Goal: Task Accomplishment & Management: Manage account settings

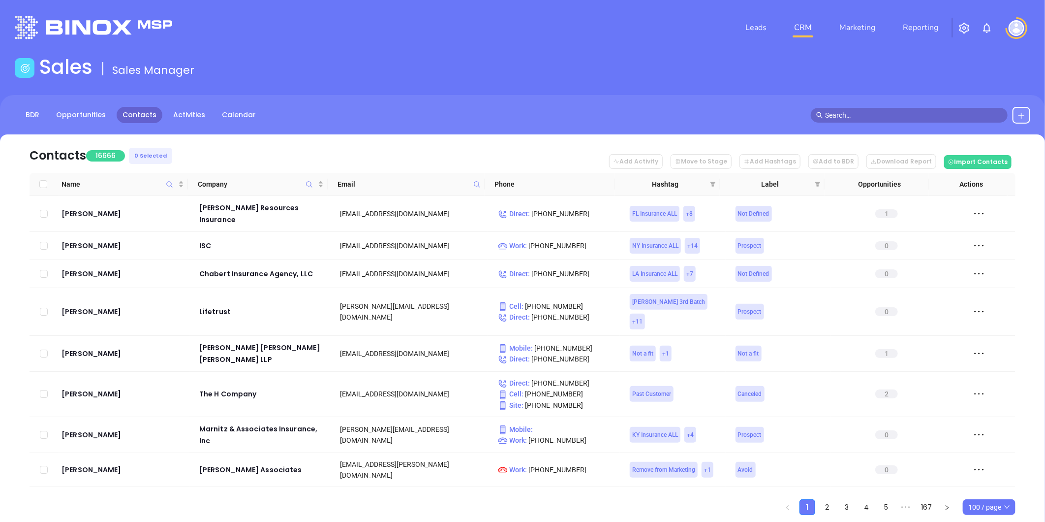
click at [478, 184] on icon at bounding box center [477, 184] width 7 height 7
paste input "carlimaurice@clearviewinsurance"
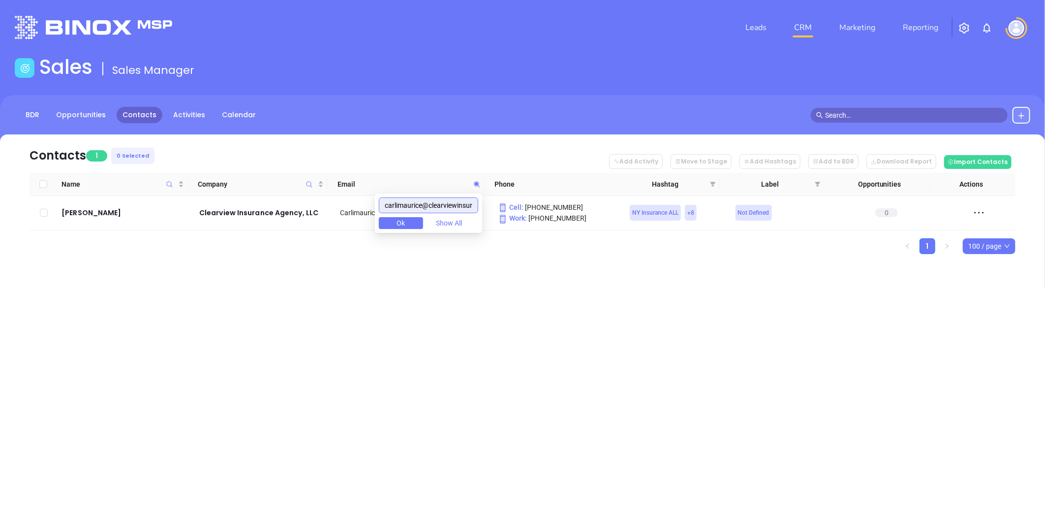
drag, startPoint x: 414, startPoint y: 205, endPoint x: 205, endPoint y: 278, distance: 221.5
click at [213, 267] on body "Leads CRM Marketing Reporting Financial Leads Leads Sales Sales Manager BDR Opp…" at bounding box center [522, 261] width 1045 height 522
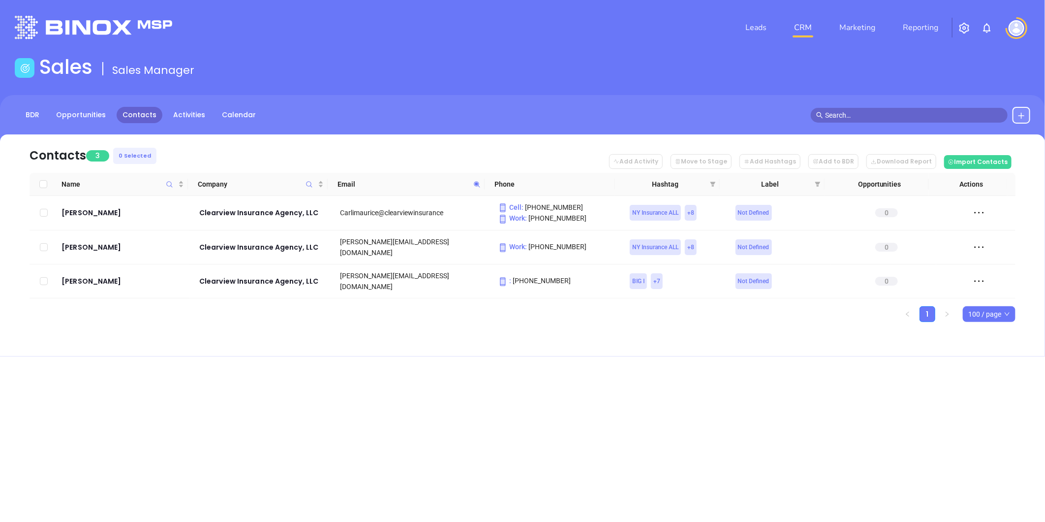
click at [474, 183] on icon at bounding box center [477, 184] width 7 height 7
paste input "Confirm on Call"
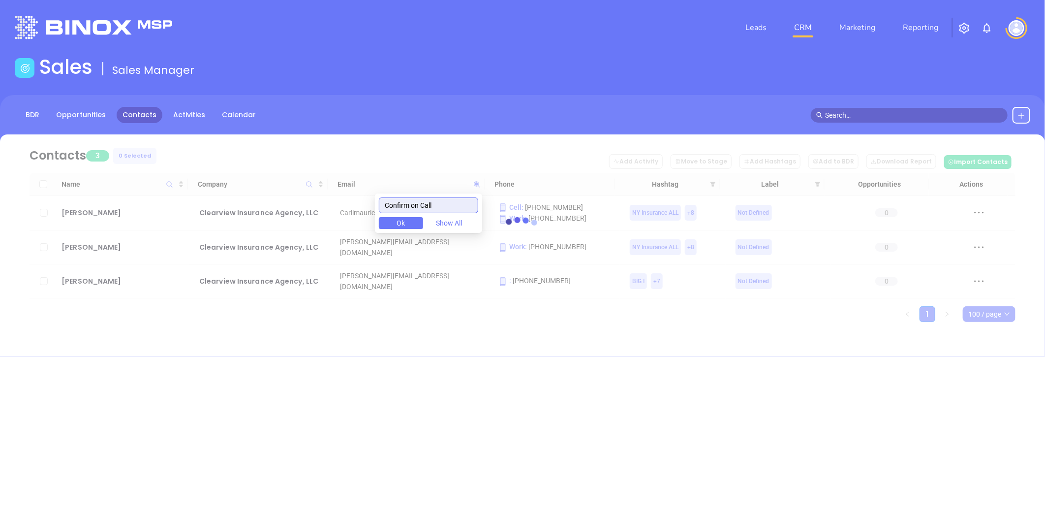
type input "Confirm on Call"
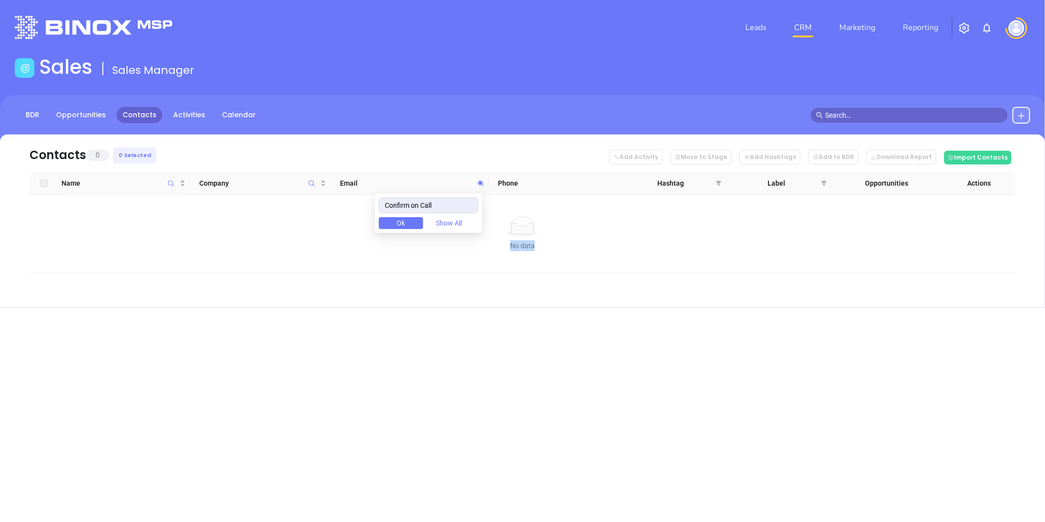
drag, startPoint x: 453, startPoint y: 196, endPoint x: 314, endPoint y: 237, distance: 145.2
click at [314, 237] on body "Leads CRM Marketing Reporting Financial Leads Leads Sales Sales Manager BDR Opp…" at bounding box center [522, 261] width 1045 height 522
click at [426, 209] on input "Confirm on Call" at bounding box center [428, 205] width 99 height 16
click at [434, 204] on input "Confirm on Call" at bounding box center [428, 205] width 99 height 16
click at [466, 195] on div "Confirm on Call Ok Show All" at bounding box center [428, 212] width 107 height 39
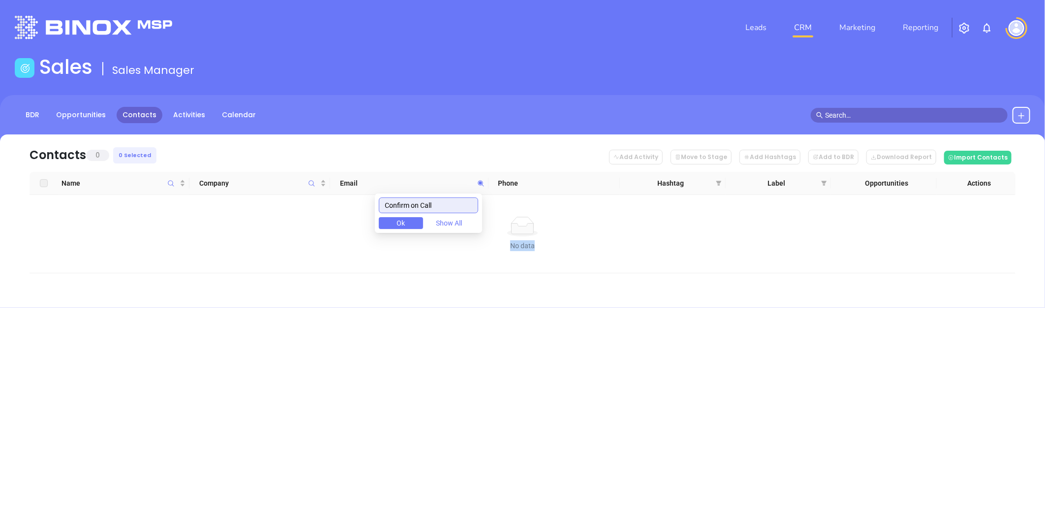
click at [467, 205] on input "Confirm on Call" at bounding box center [428, 205] width 99 height 16
drag, startPoint x: 535, startPoint y: 436, endPoint x: 717, endPoint y: 237, distance: 269.3
click at [536, 435] on div "Leads CRM Marketing Reporting Financial Leads Leads Sales Sales Manager BDR Opp…" at bounding box center [522, 261] width 1045 height 522
click at [478, 181] on icon at bounding box center [480, 183] width 7 height 7
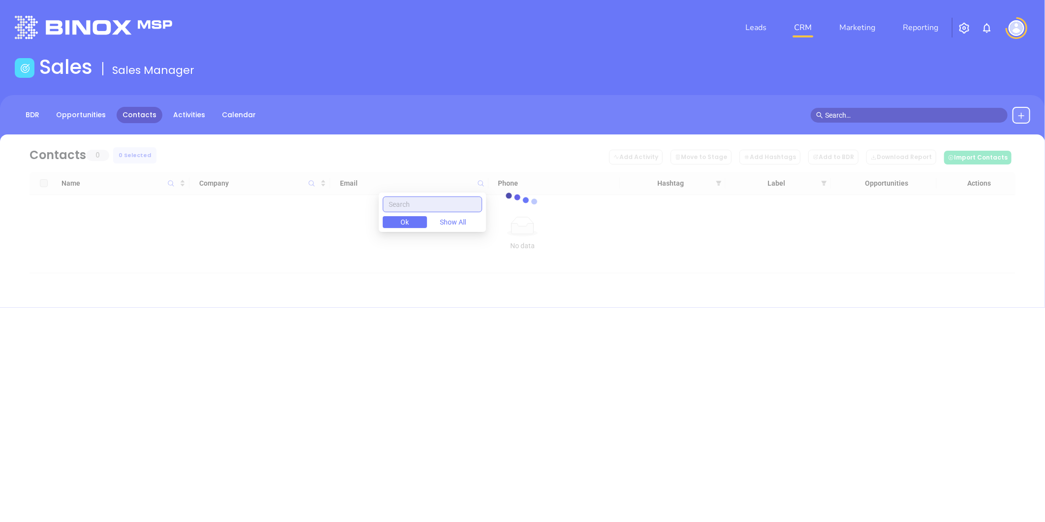
paste input "info@johnsonandassociatesinc.com"
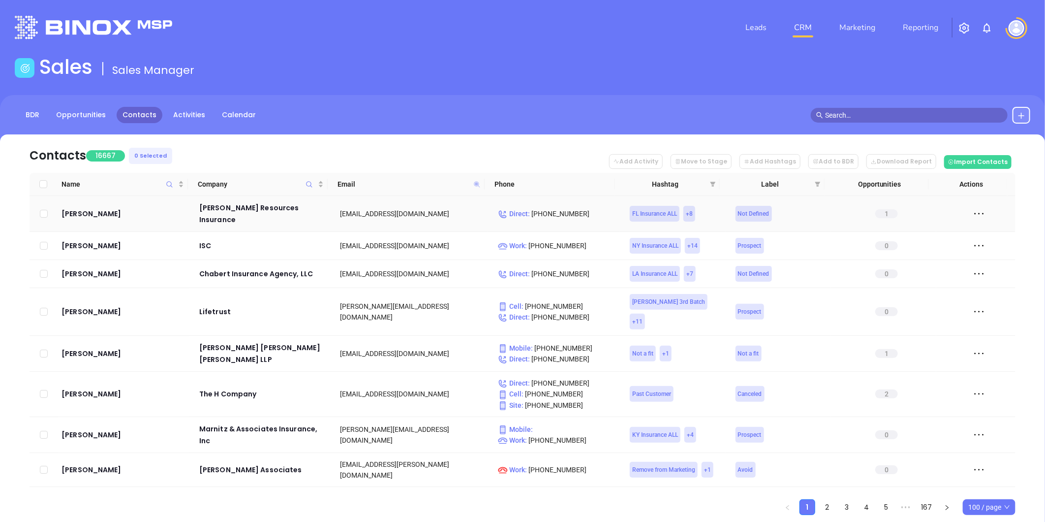
drag, startPoint x: 99, startPoint y: 201, endPoint x: 476, endPoint y: 182, distance: 378.0
click at [476, 182] on icon at bounding box center [477, 184] width 7 height 7
click at [470, 202] on input "info@johnsonandassociatesinc.com" at bounding box center [428, 205] width 99 height 16
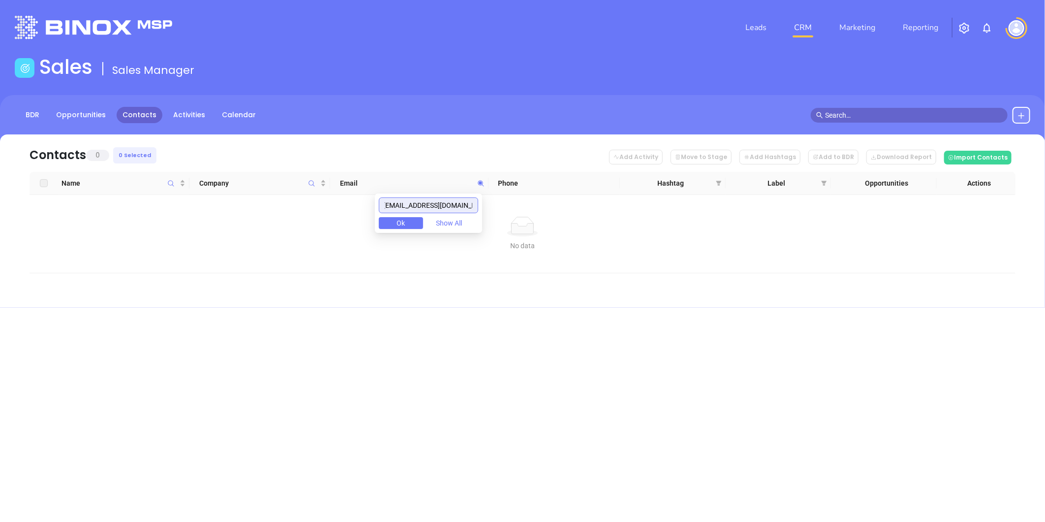
click at [474, 207] on input "info@johnsonandassociatsinc.com" at bounding box center [428, 205] width 99 height 16
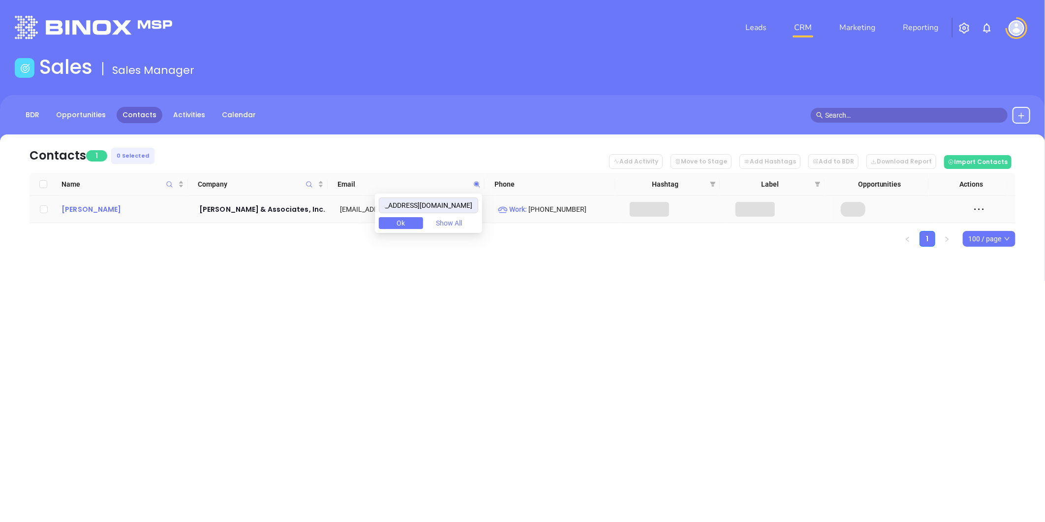
scroll to position [0, 0]
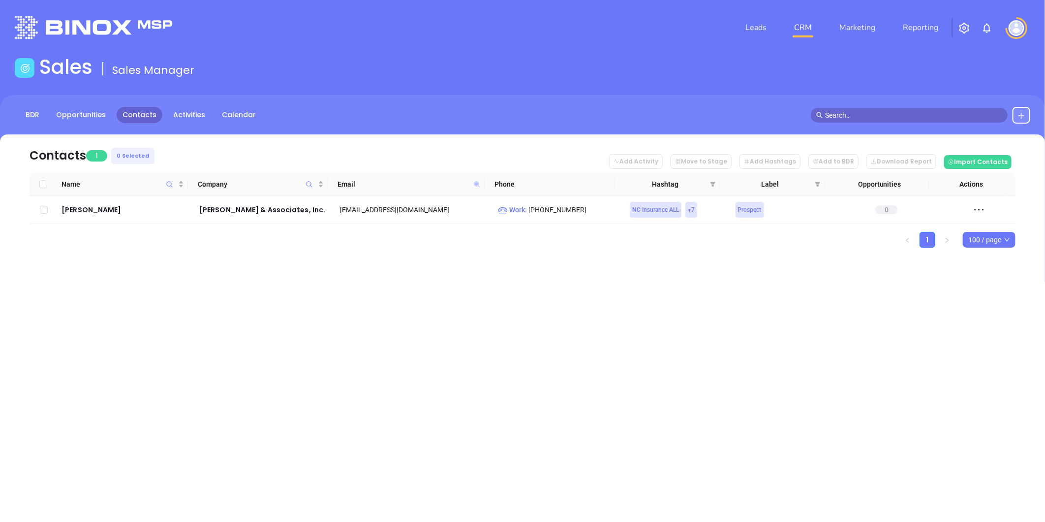
click at [475, 183] on icon at bounding box center [477, 184] width 6 height 6
paste input "gary@cseainsurance"
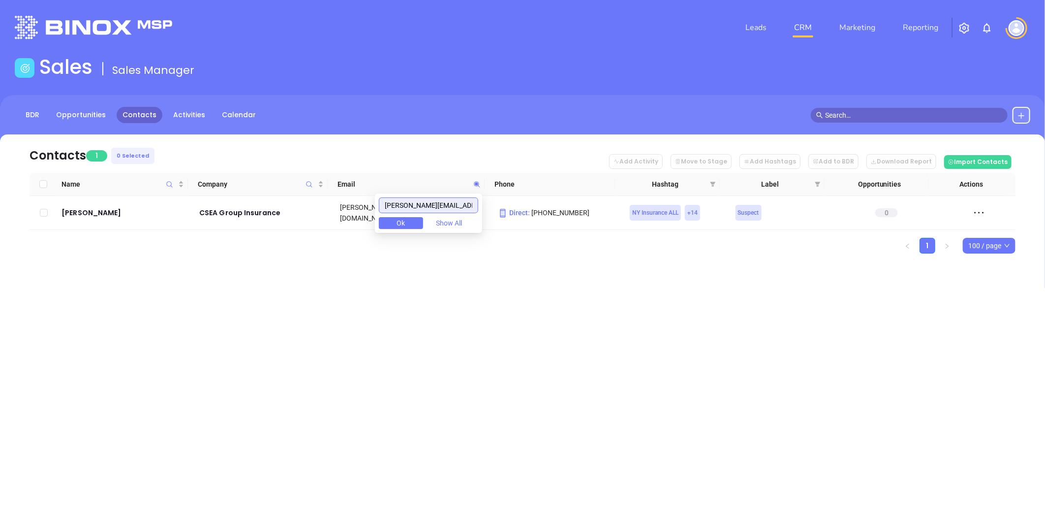
click at [427, 204] on input "gary@cseainsurance.com" at bounding box center [428, 205] width 99 height 16
click at [477, 183] on icon at bounding box center [477, 184] width 6 height 6
paste input "Hunter@lacywest"
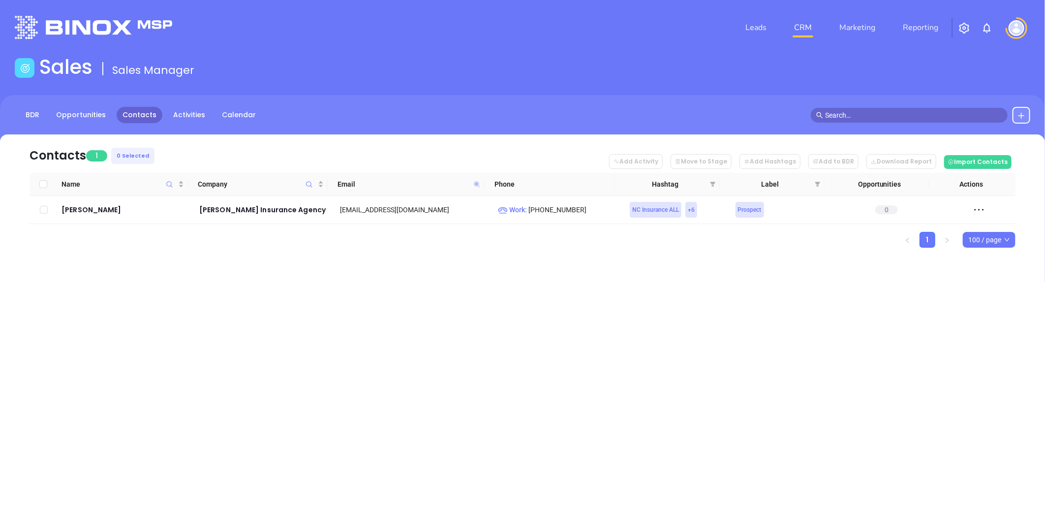
click at [481, 180] on span at bounding box center [477, 184] width 11 height 15
click at [415, 204] on input "Hunter@lacywestinsurance.com" at bounding box center [428, 205] width 99 height 16
click at [420, 205] on input "Hunter@lacywestinsurance.com" at bounding box center [428, 205] width 99 height 16
click at [453, 197] on input "Hunter@lacywestinsurance.com" at bounding box center [428, 205] width 99 height 16
click at [416, 205] on input "Hunter@lacywestinsurance.com" at bounding box center [428, 205] width 99 height 16
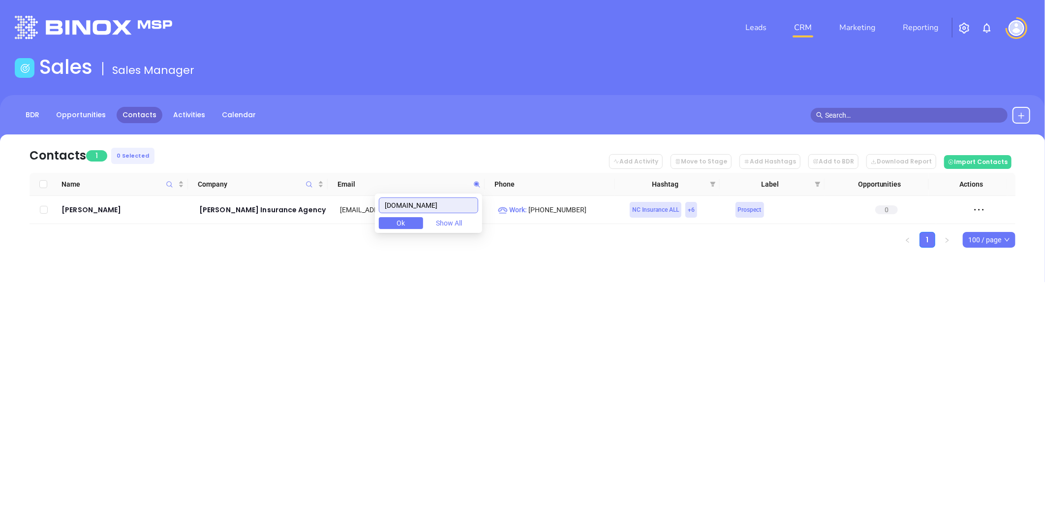
drag, startPoint x: 466, startPoint y: 204, endPoint x: 367, endPoint y: 196, distance: 99.3
click at [342, 190] on body "Leads CRM Marketing Reporting Financial Leads Leads Sales Sales Manager BDR Opp…" at bounding box center [522, 261] width 1045 height 522
paste input "oreyi@pegramonlin"
drag, startPoint x: 406, startPoint y: 206, endPoint x: 289, endPoint y: 226, distance: 118.5
click at [289, 226] on body "Leads CRM Marketing Reporting Financial Leads Leads Sales Sales Manager BDR Opp…" at bounding box center [522, 261] width 1045 height 522
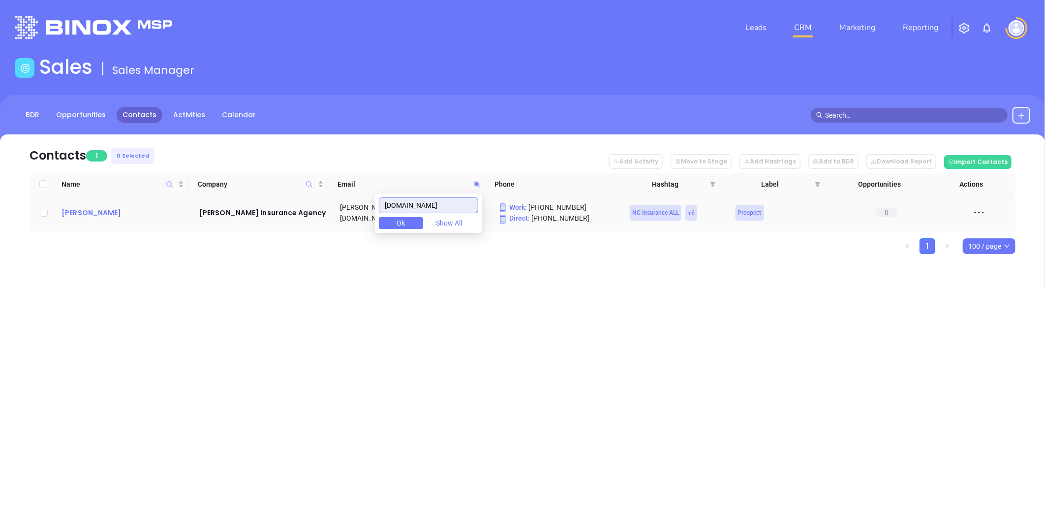
type input "pegramonline.com"
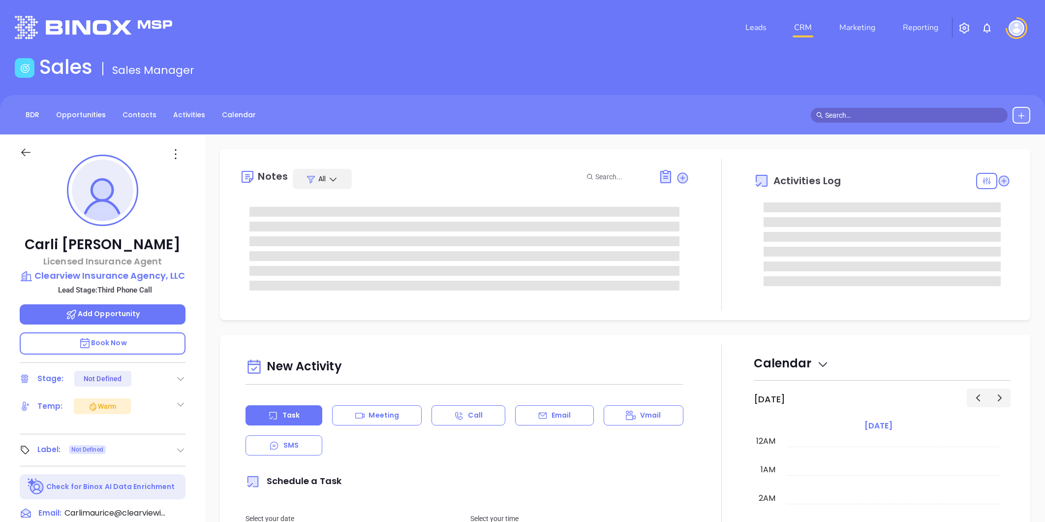
type input "[DATE]"
type input "[PERSON_NAME]"
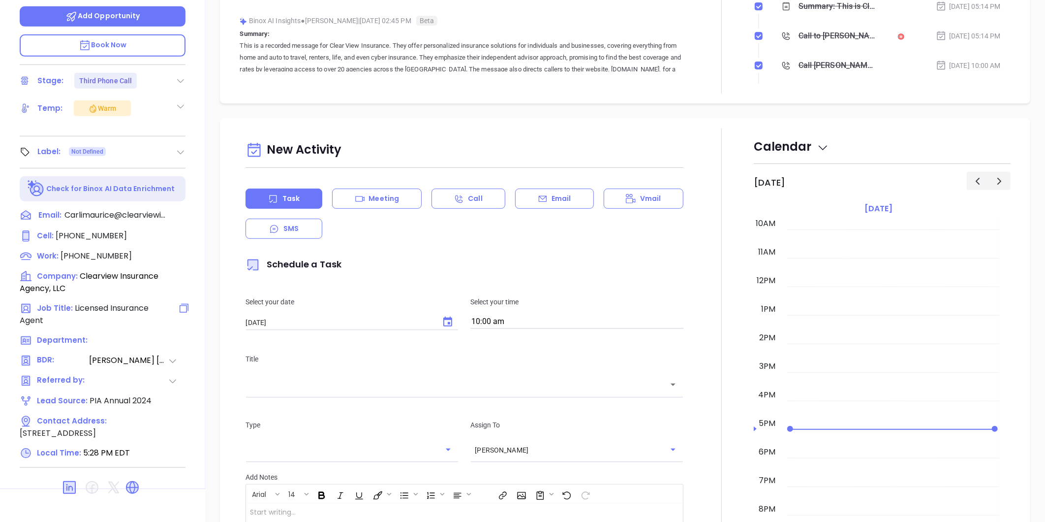
scroll to position [302, 0]
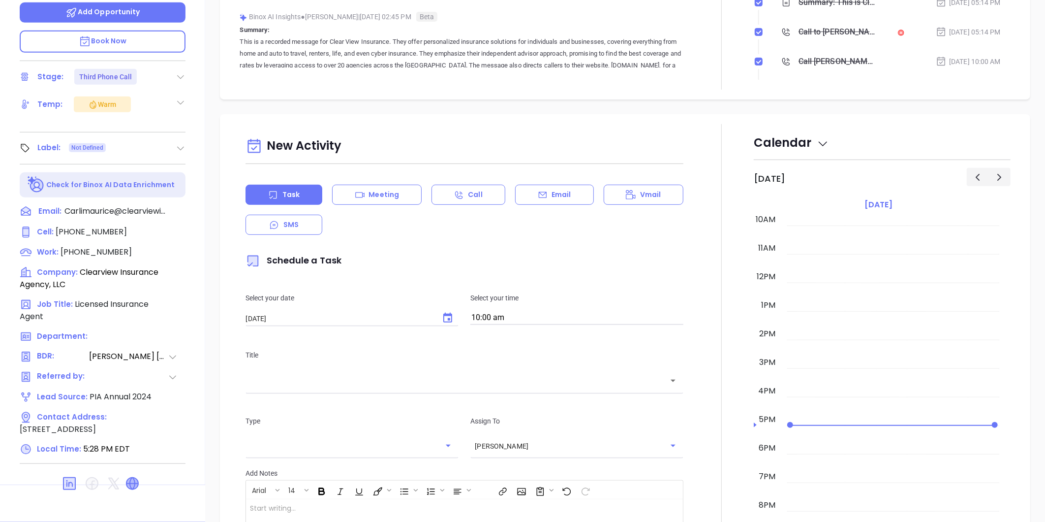
click at [134, 480] on icon at bounding box center [132, 483] width 12 height 12
click at [184, 209] on icon at bounding box center [183, 211] width 12 height 12
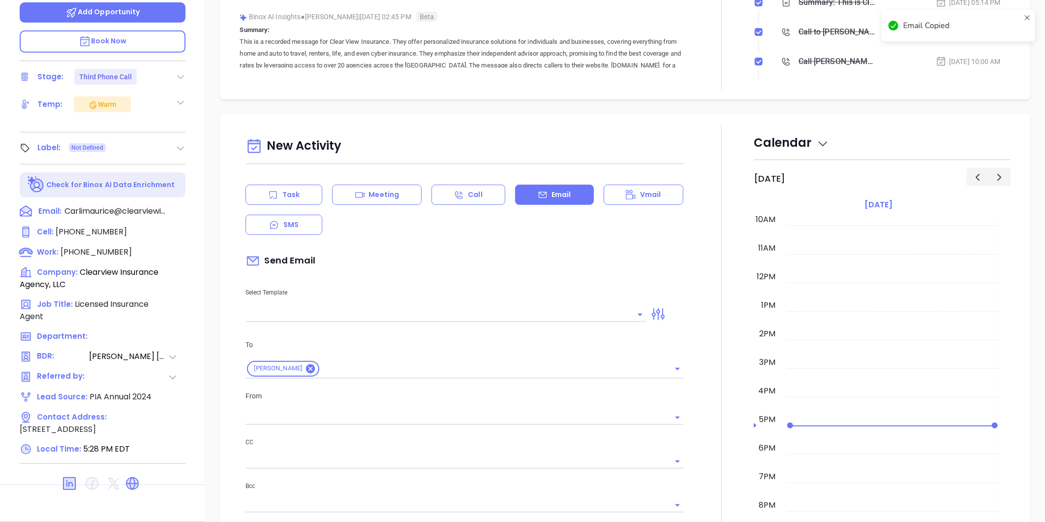
scroll to position [282, 0]
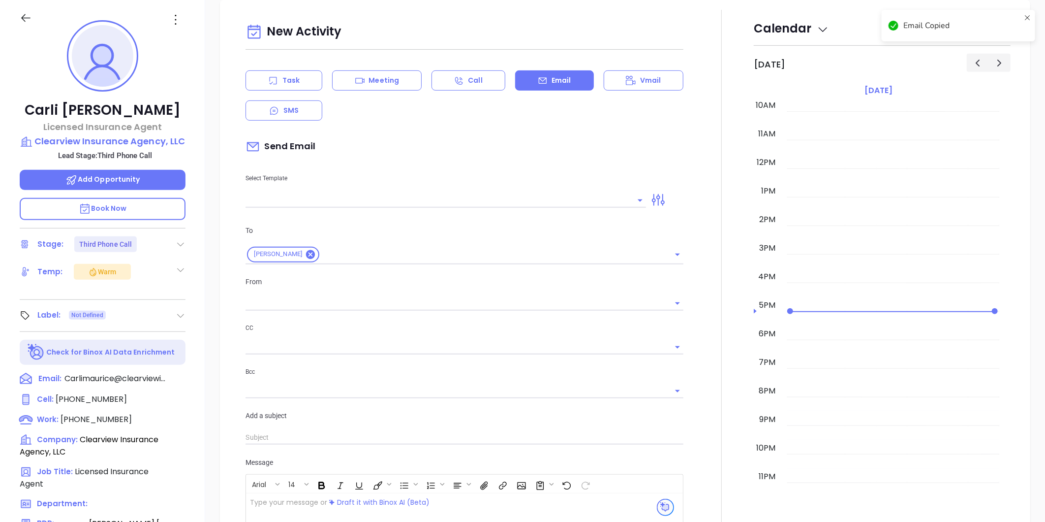
type input "[PERSON_NAME]"
drag, startPoint x: 193, startPoint y: 130, endPoint x: 185, endPoint y: 145, distance: 17.2
click at [185, 145] on div "Carli Maurice Licensed Insurance Agent Clearview Insurance Agency, LLC Lead Sta…" at bounding box center [102, 326] width 205 height 652
copy div "Clearview Insurance Agency, LLC"
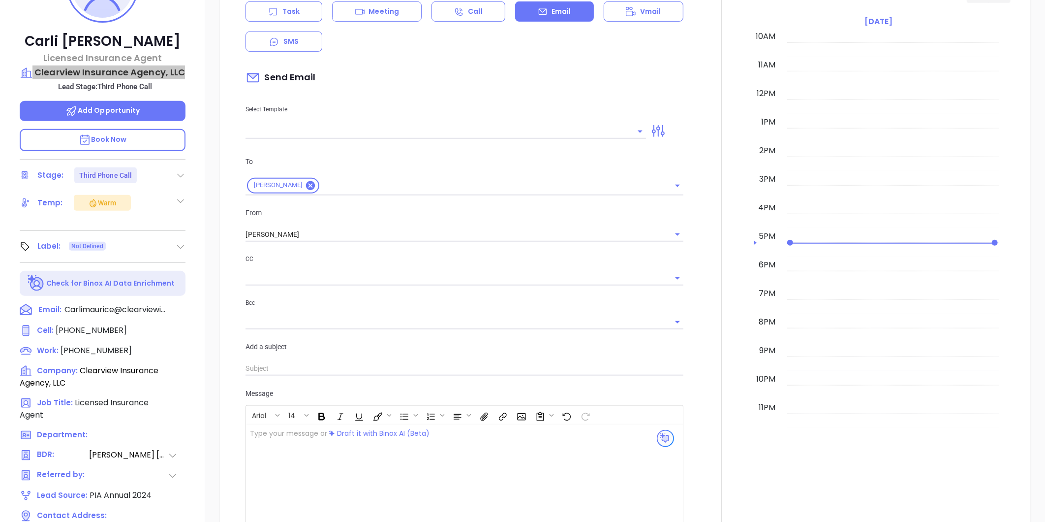
scroll to position [302, 0]
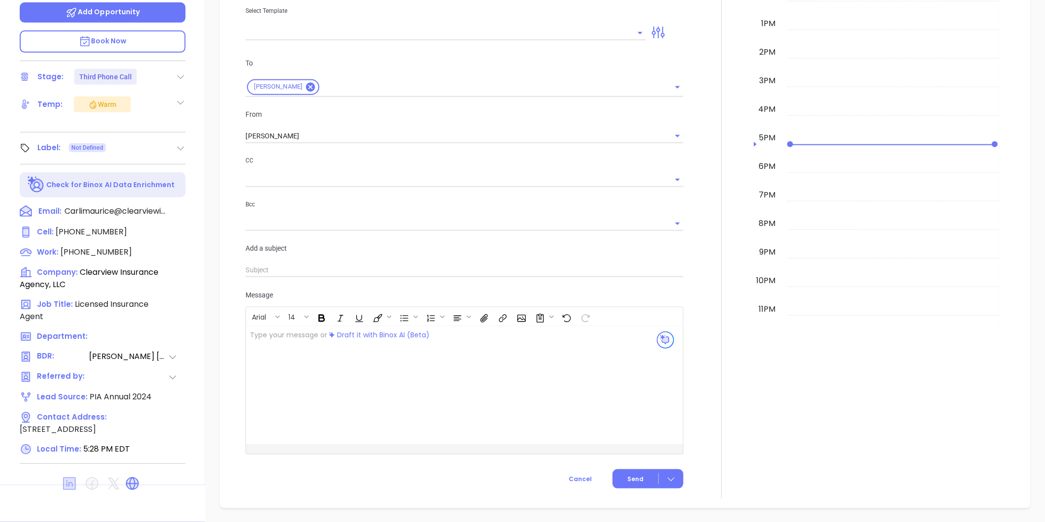
click at [70, 481] on icon at bounding box center [69, 483] width 13 height 13
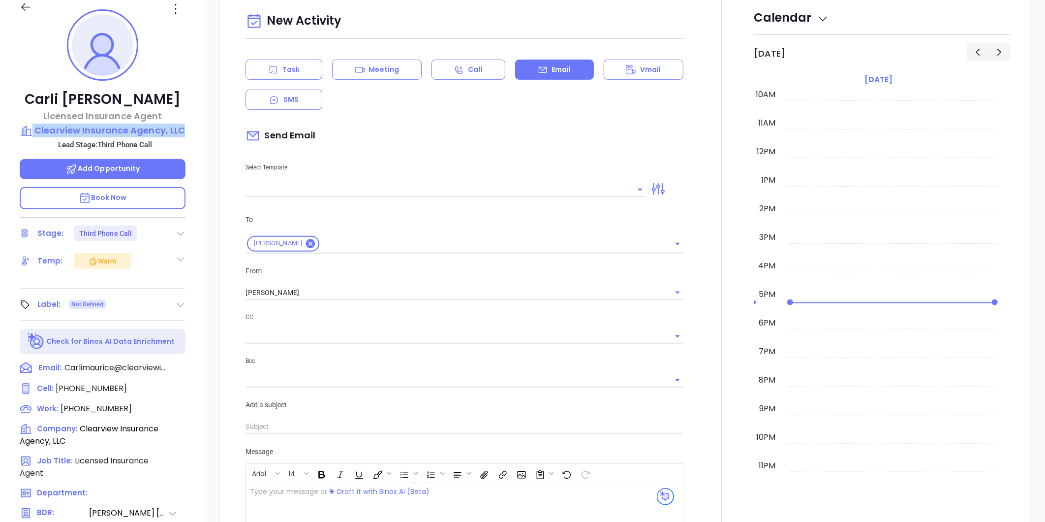
scroll to position [138, 0]
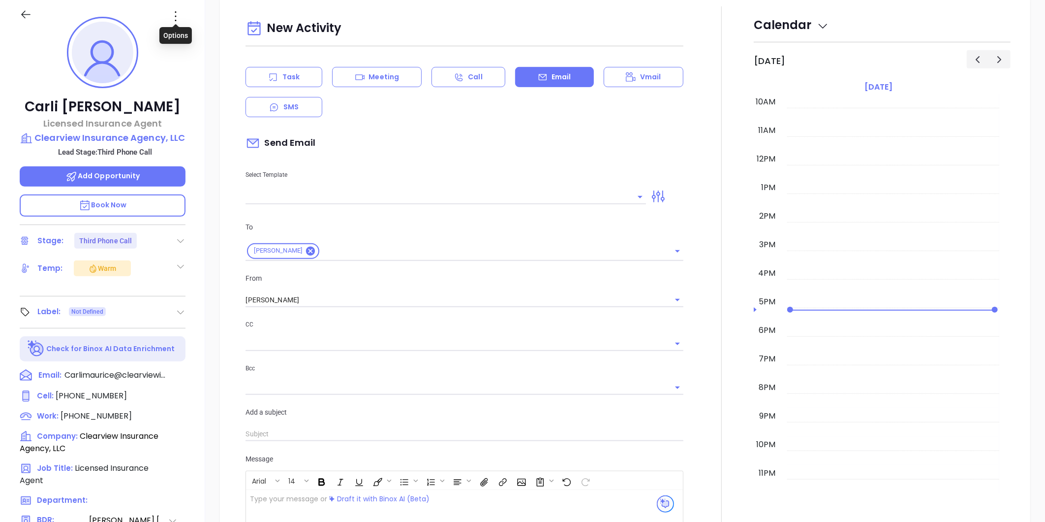
click at [175, 15] on icon at bounding box center [176, 16] width 16 height 16
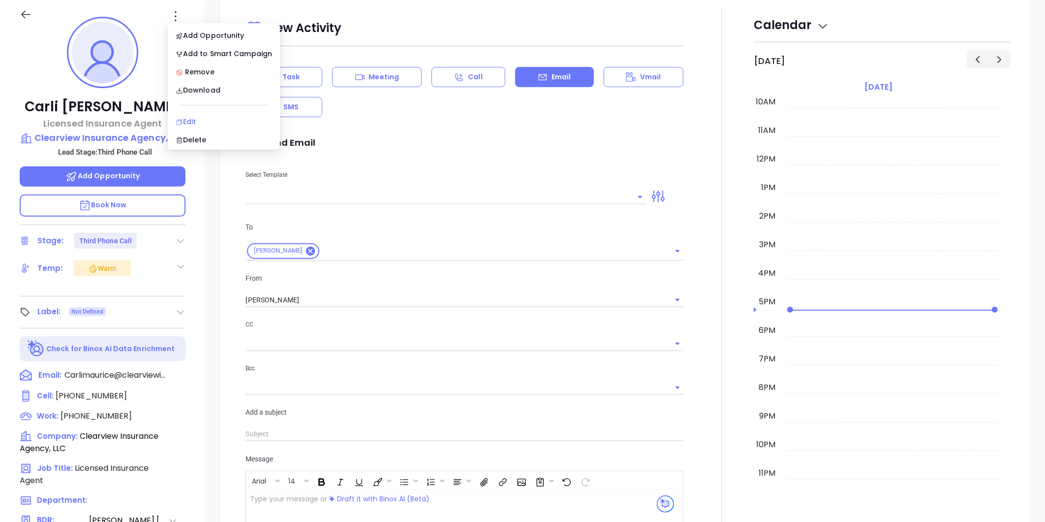
click at [196, 119] on div "Edit" at bounding box center [224, 121] width 96 height 11
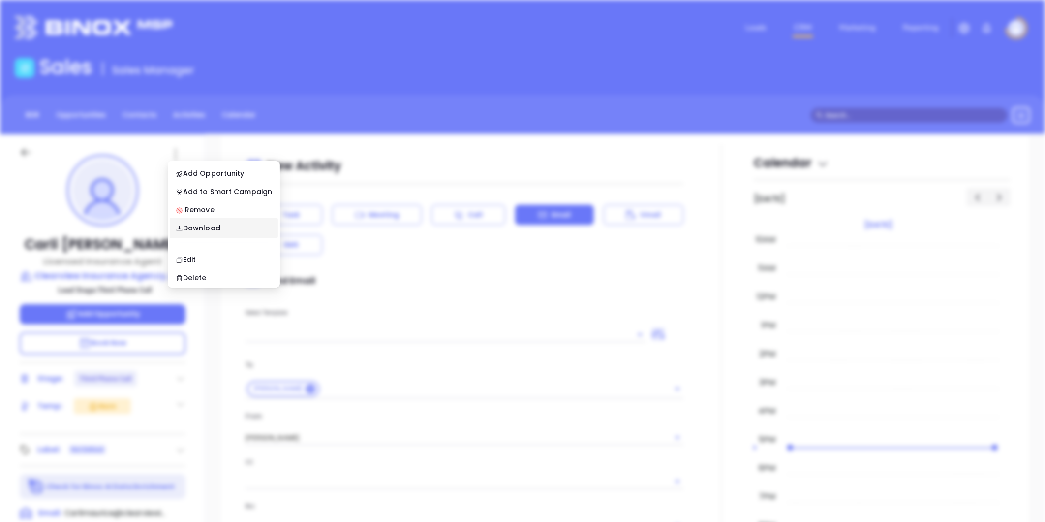
scroll to position [0, 0]
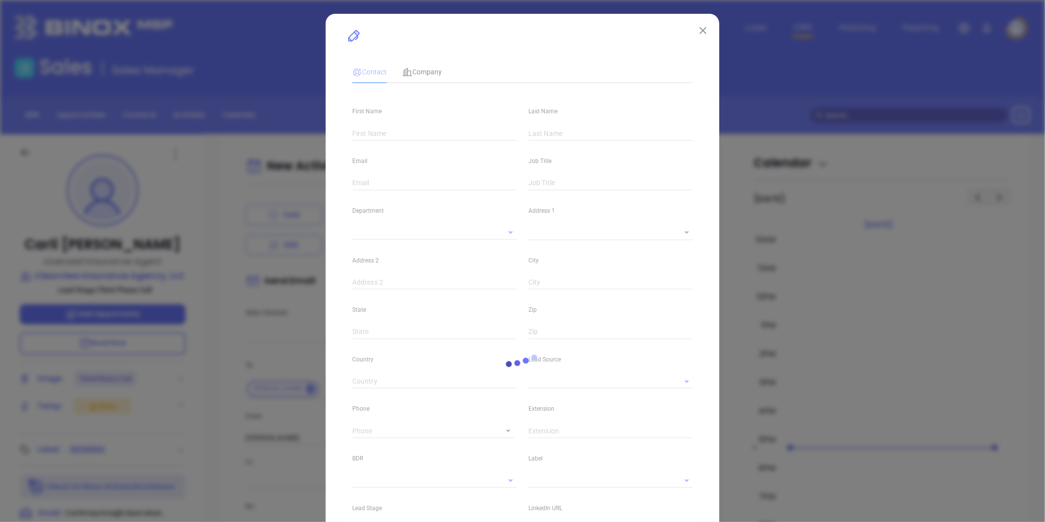
type input "Carli"
type input "Maurice"
type input "Carlimaurice@clearviewinsurance"
type input "Licensed Insurance Agent"
type textarea "35 Melville Park Road"
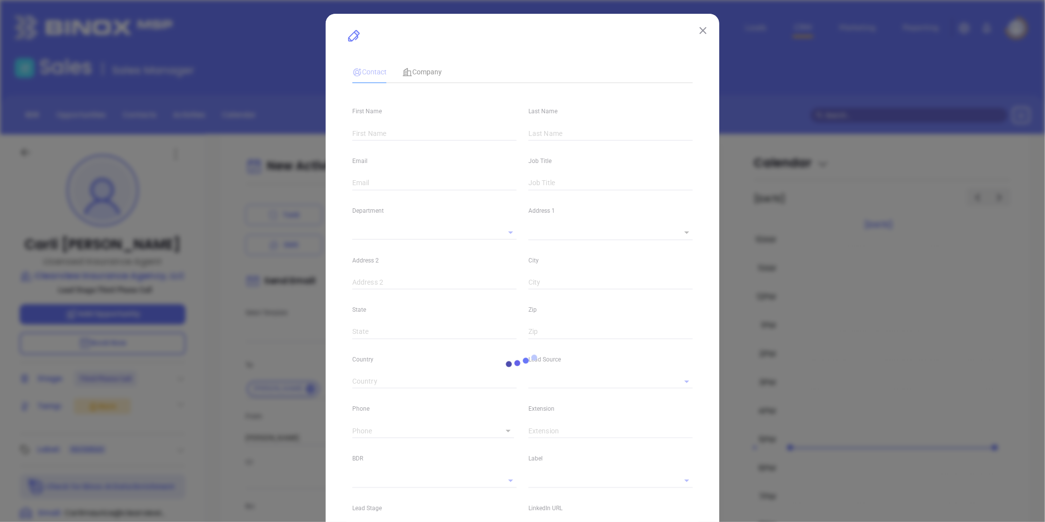
type input "1"
type input "Melville"
type input "NY"
type input "11747"
type input "www.linkedin.com/in/carli-maurice-48a0a723b"
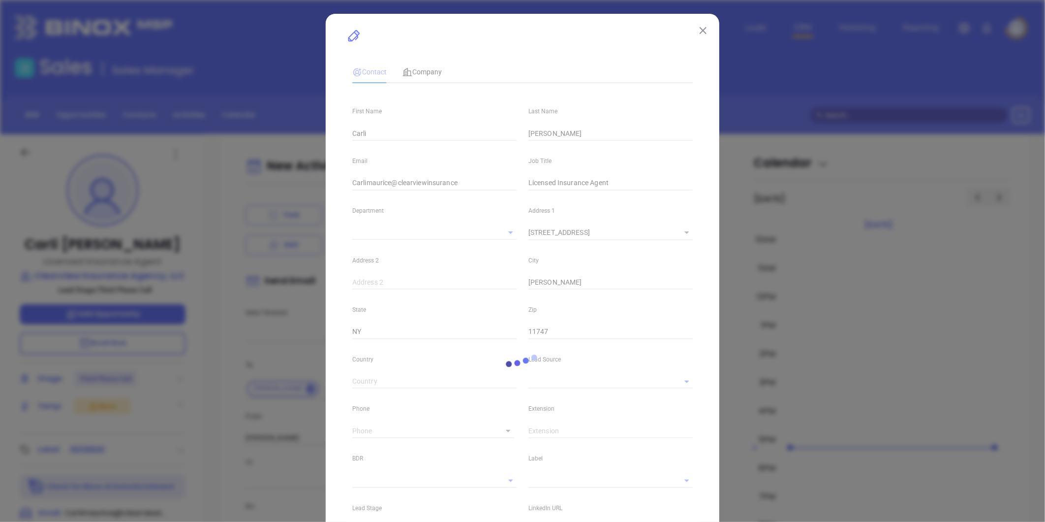
type input "PIA Annual 2024"
type input "Vicky Mendoza"
type input "Third Phone Call"
type input "(516) 862-4422"
type input "1"
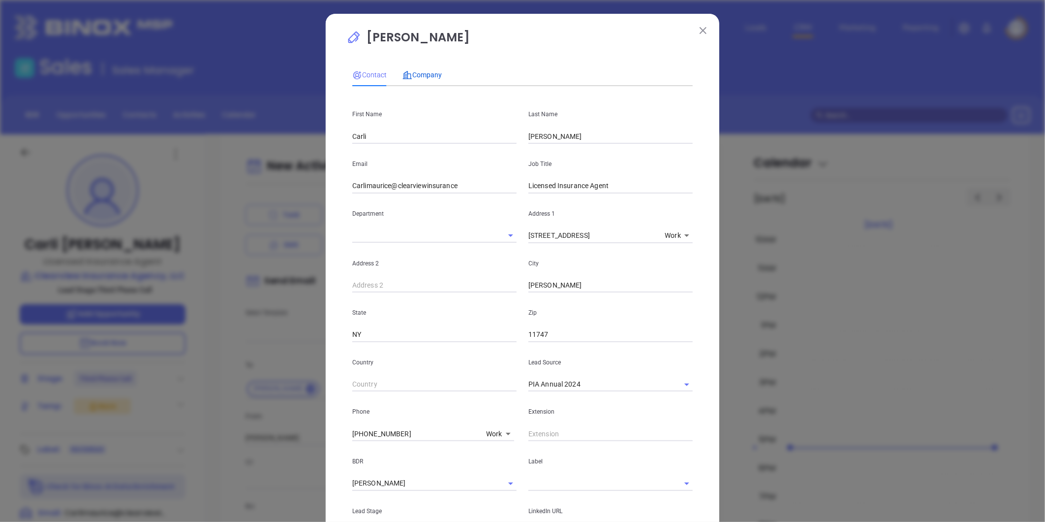
click at [422, 75] on span "Company" at bounding box center [422, 75] width 39 height 8
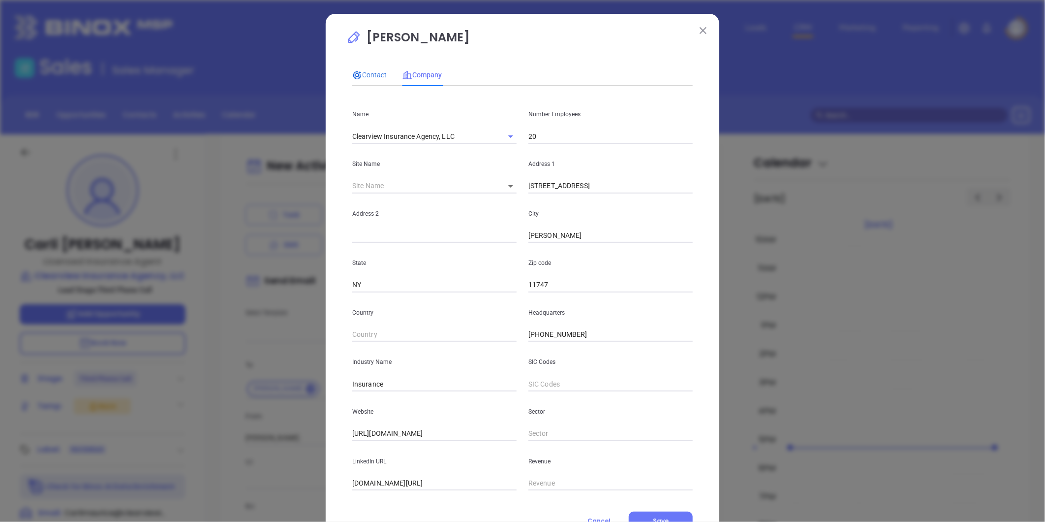
click at [373, 75] on span "Contact" at bounding box center [369, 75] width 34 height 8
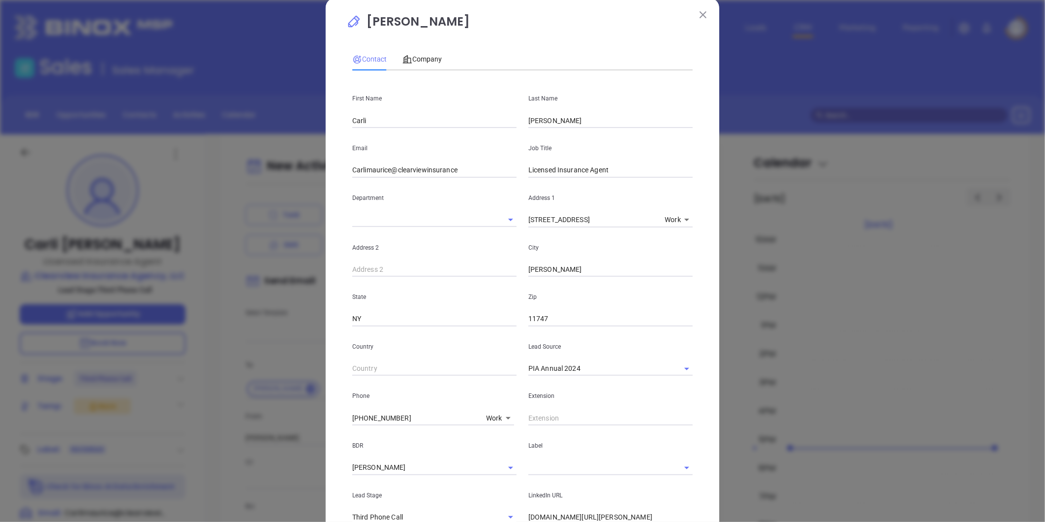
scroll to position [15, 0]
click at [700, 12] on img at bounding box center [703, 15] width 7 height 7
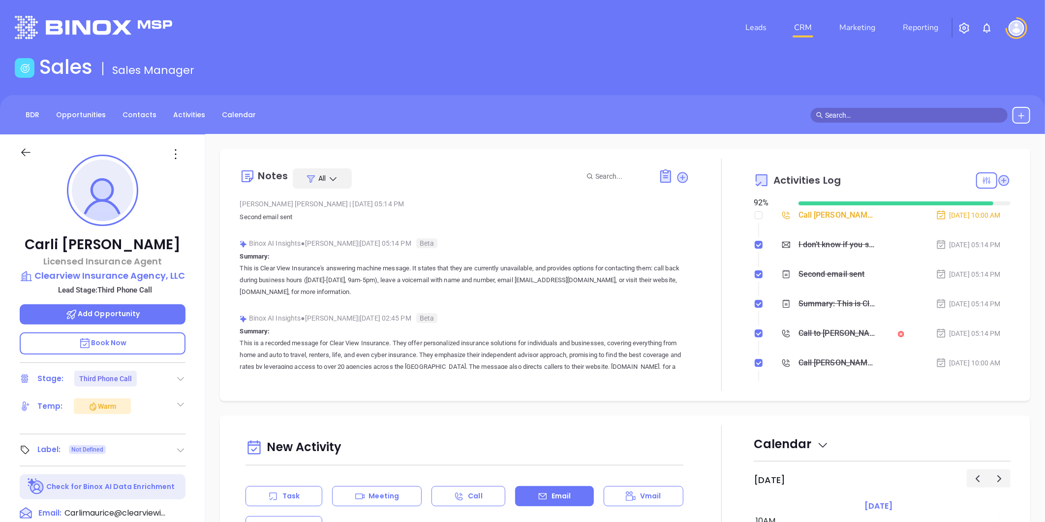
scroll to position [0, 0]
click at [678, 175] on icon at bounding box center [683, 178] width 10 height 10
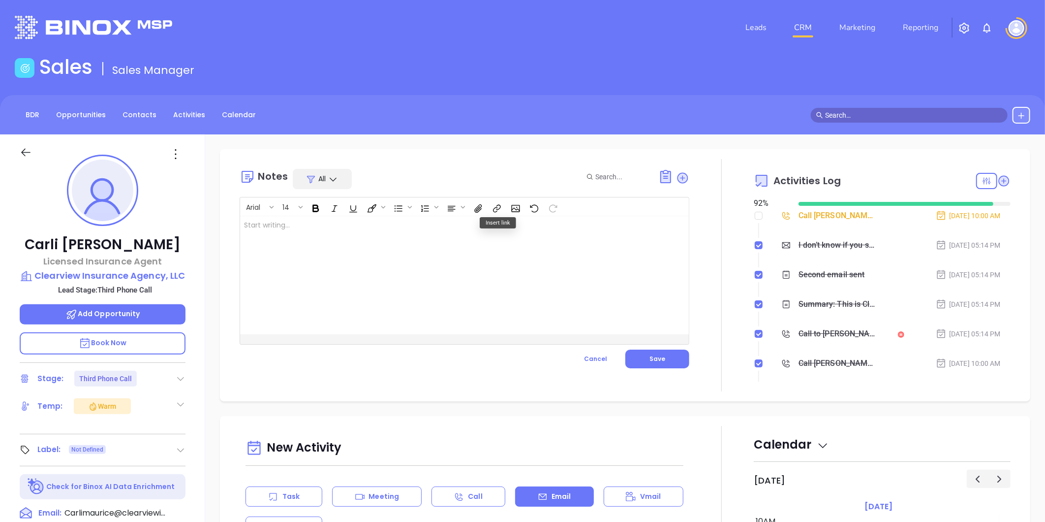
click at [332, 230] on div at bounding box center [448, 275] width 417 height 118
click at [660, 351] on button "Save" at bounding box center [658, 358] width 64 height 19
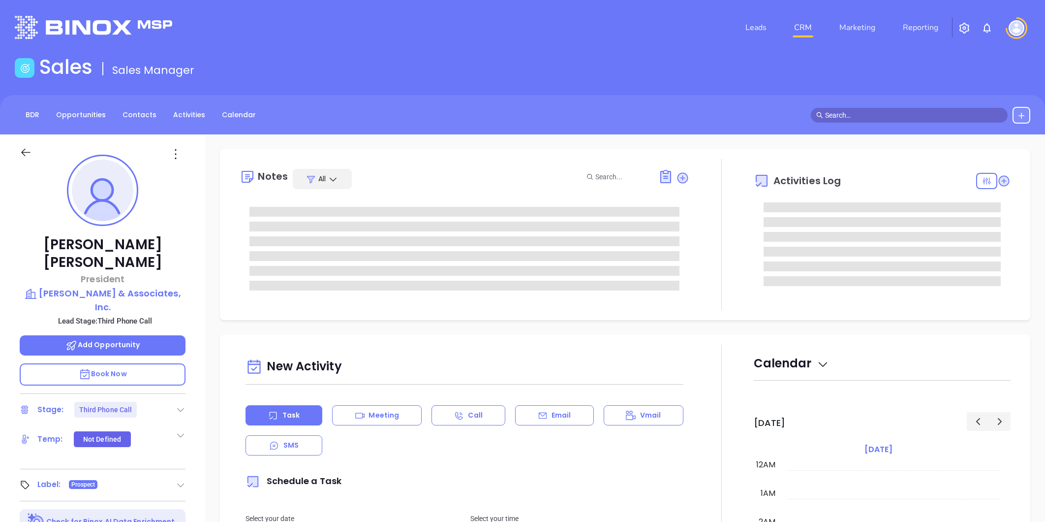
type input "[PERSON_NAME]"
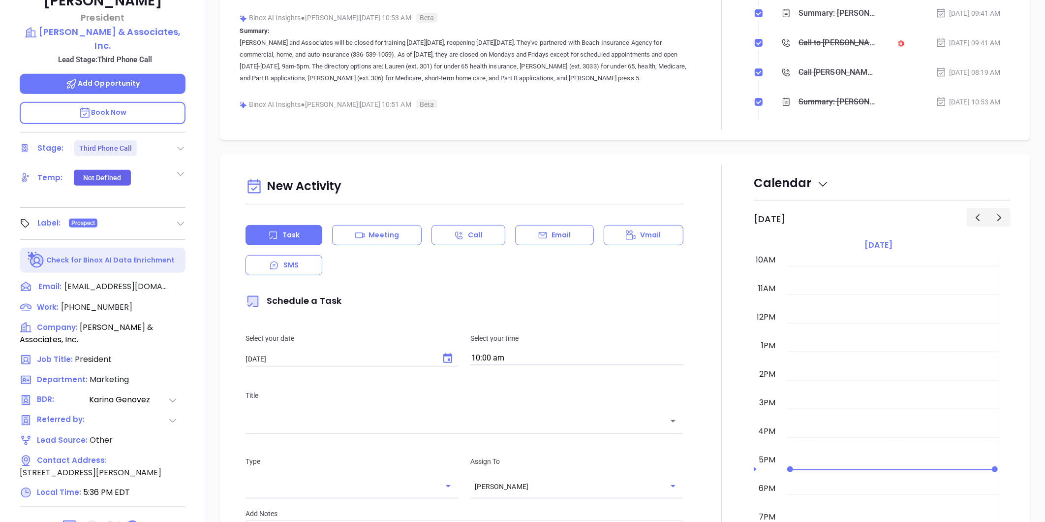
scroll to position [302, 0]
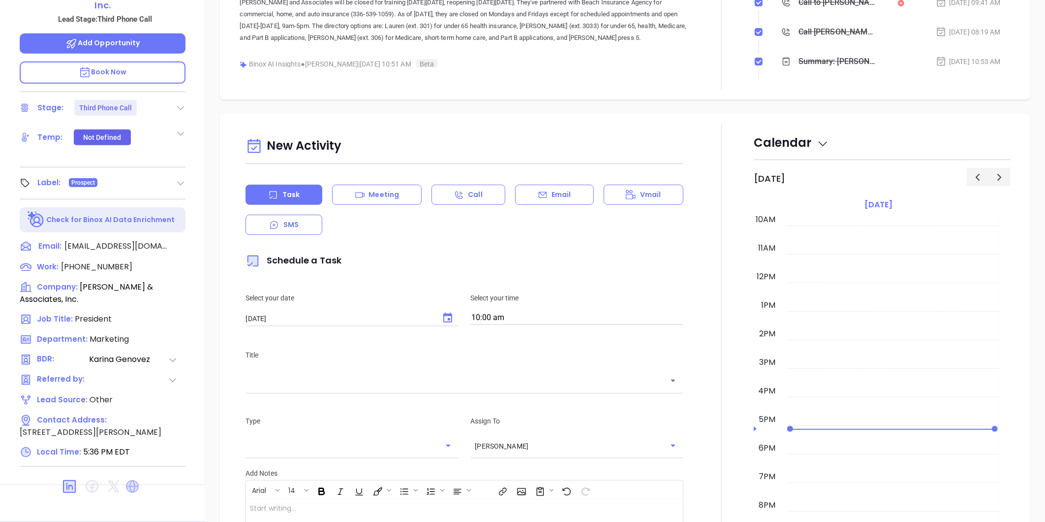
click at [132, 480] on icon at bounding box center [132, 486] width 12 height 12
click at [64, 480] on icon at bounding box center [69, 486] width 12 height 12
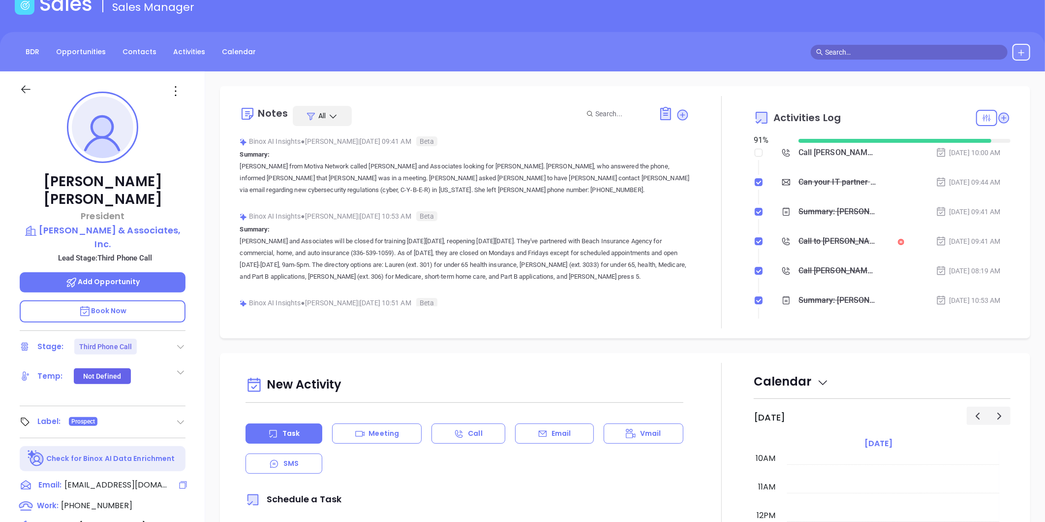
scroll to position [164, 0]
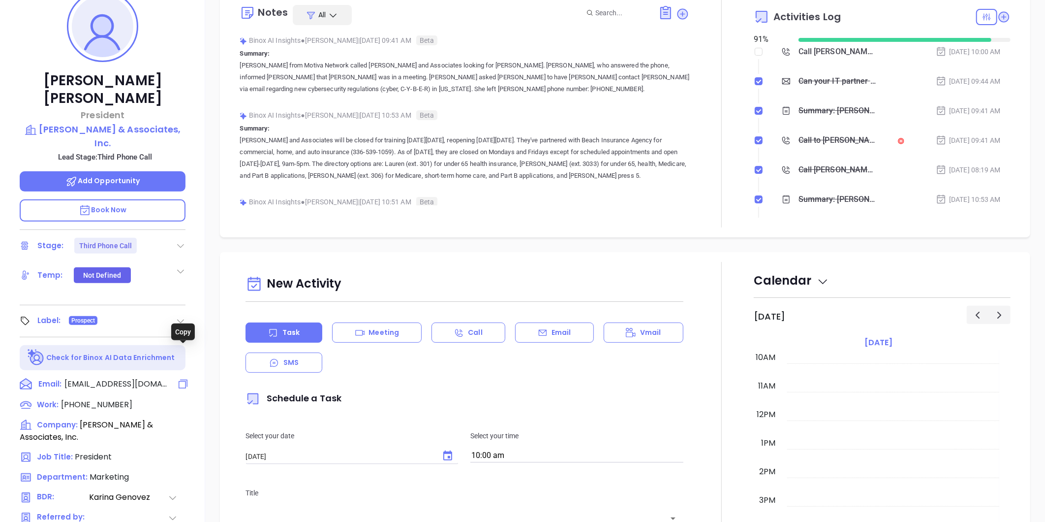
click at [183, 378] on icon at bounding box center [183, 384] width 12 height 12
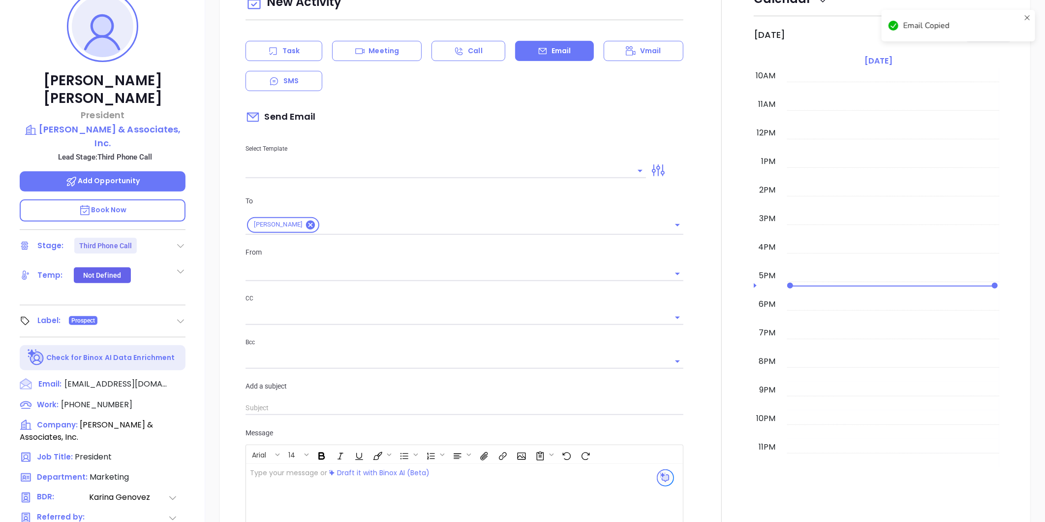
scroll to position [134, 0]
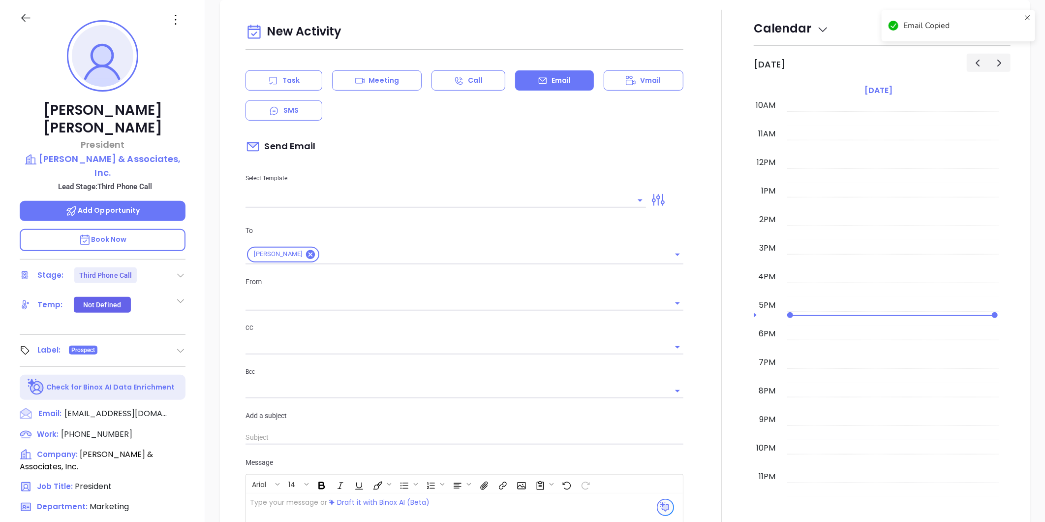
type input "[PERSON_NAME]"
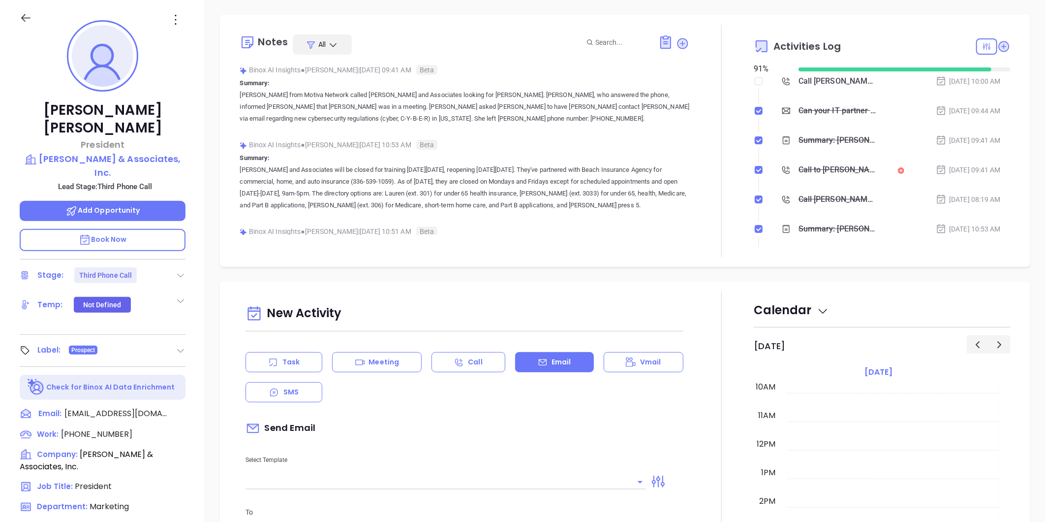
scroll to position [0, 0]
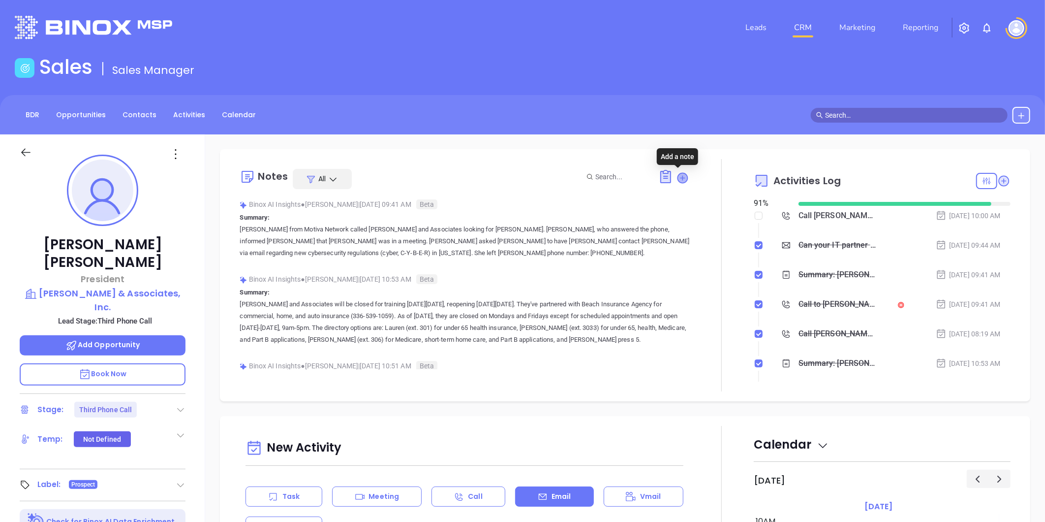
click at [679, 175] on icon at bounding box center [683, 178] width 10 height 10
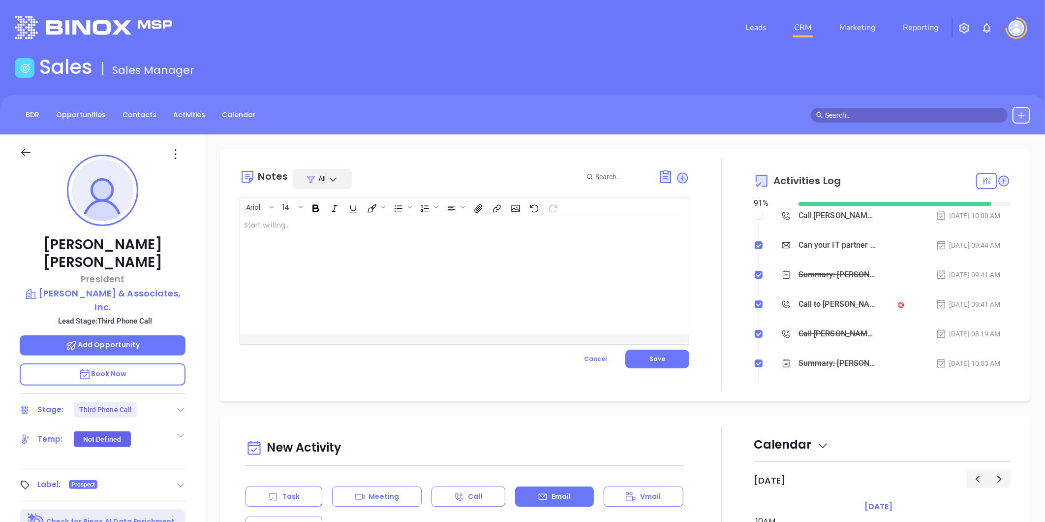
click at [342, 231] on div at bounding box center [448, 275] width 417 height 118
click at [661, 357] on button "Save" at bounding box center [658, 358] width 64 height 19
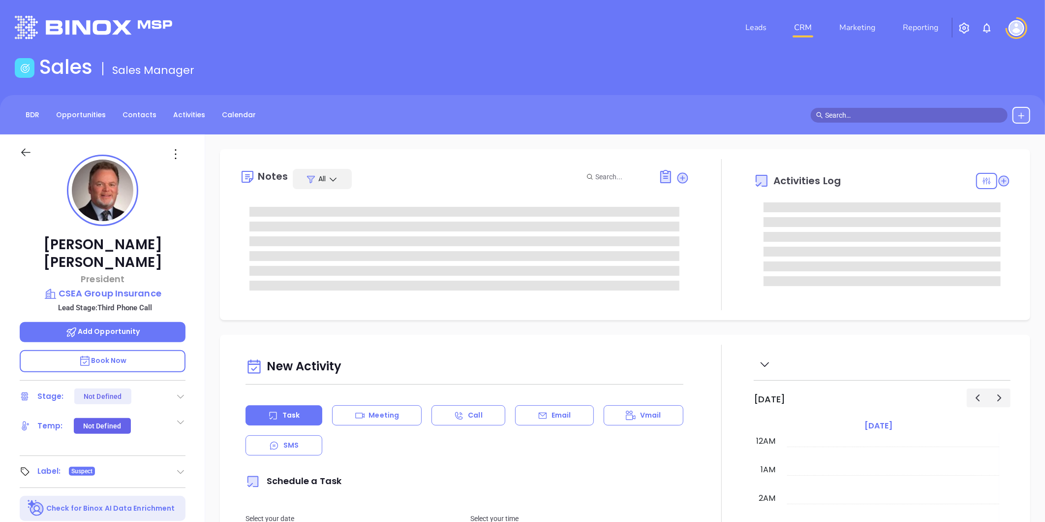
type input "[DATE]"
type input "[PERSON_NAME]"
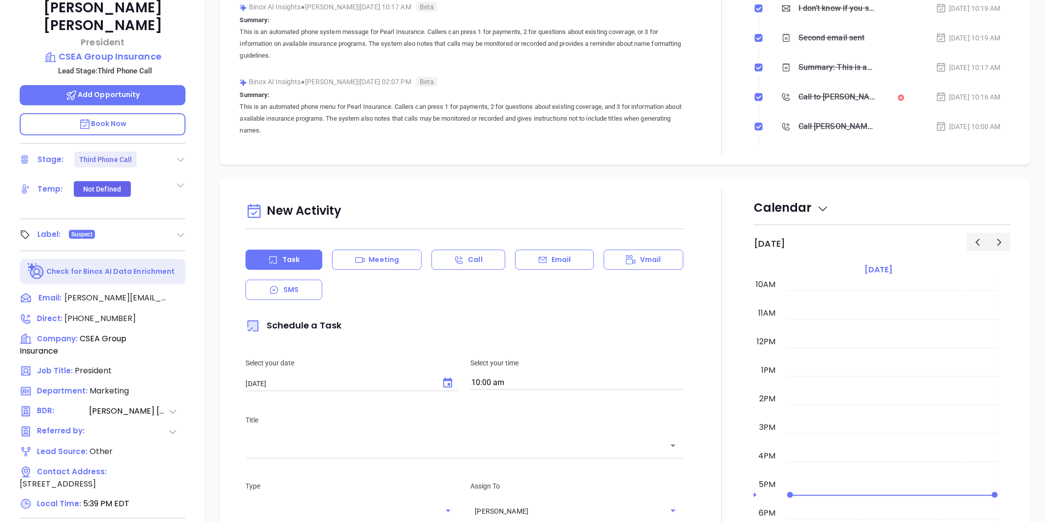
scroll to position [302, 0]
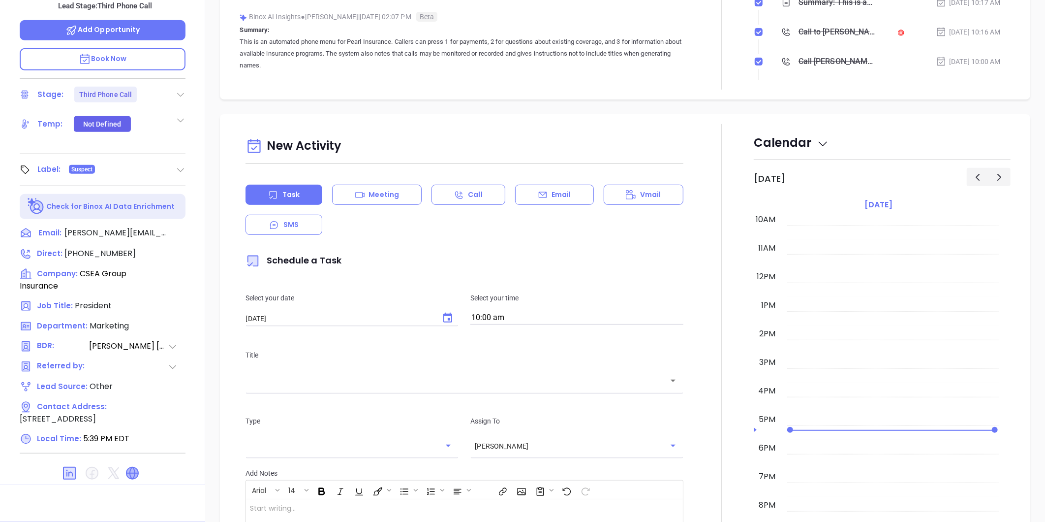
click at [131, 467] on icon at bounding box center [132, 473] width 12 height 12
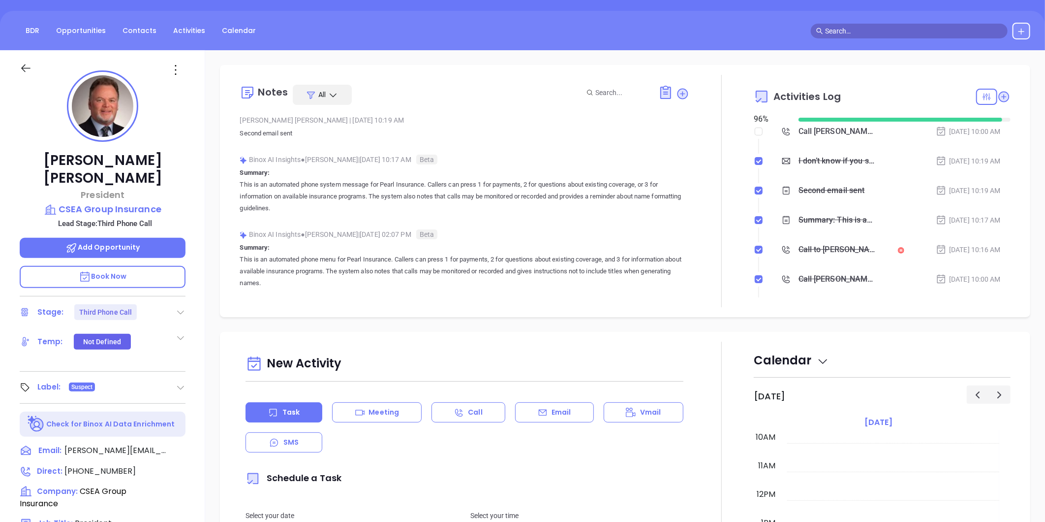
scroll to position [83, 0]
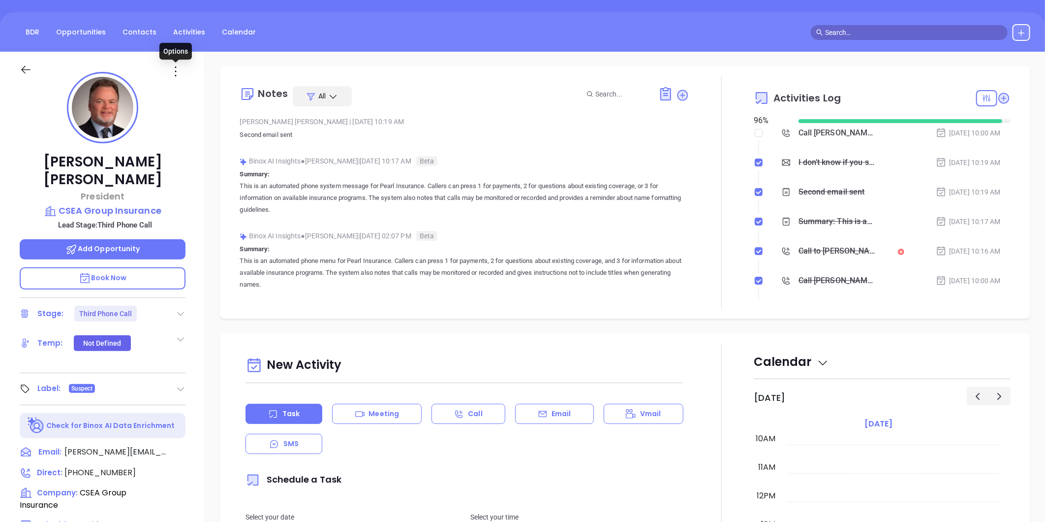
click at [178, 70] on icon at bounding box center [176, 71] width 16 height 16
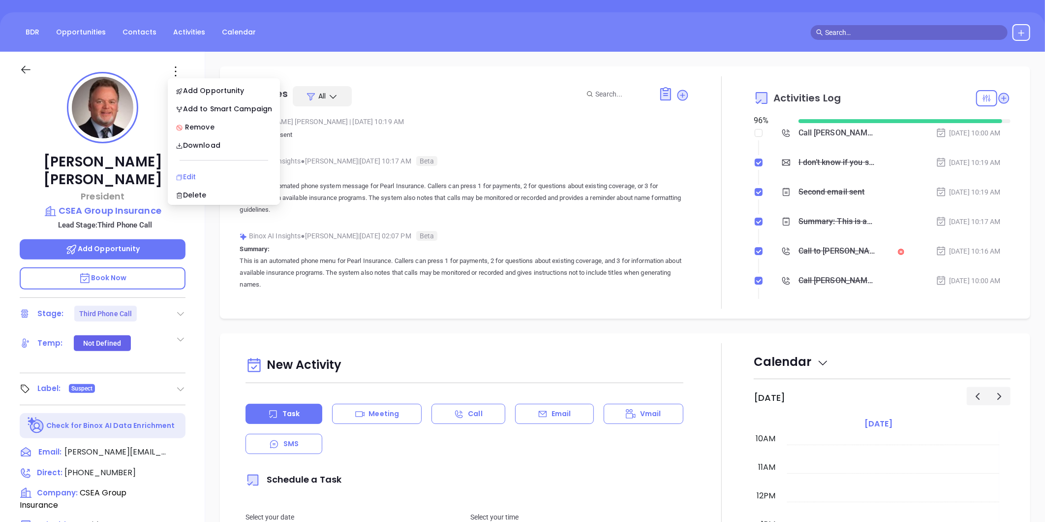
click at [197, 171] on div "Edit" at bounding box center [224, 176] width 96 height 11
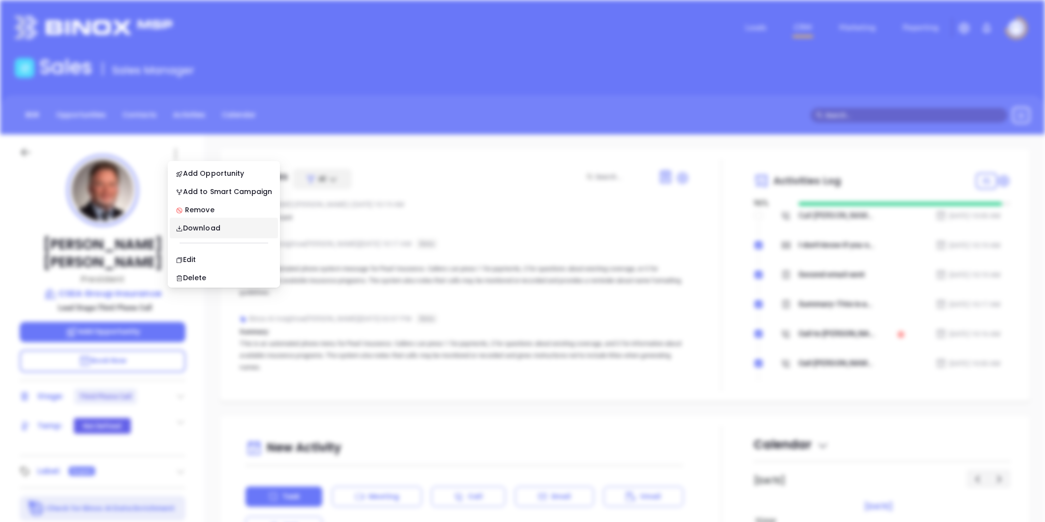
scroll to position [0, 0]
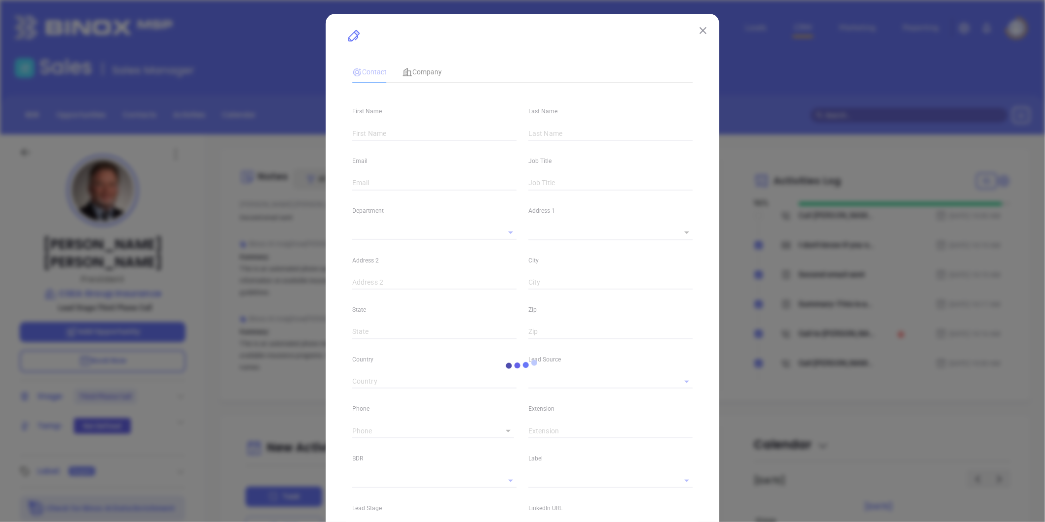
type input "Gary"
type input "Hickey"
type input "gary@cseainsurance.com"
type input "President"
type textarea "13 Airline Drive"
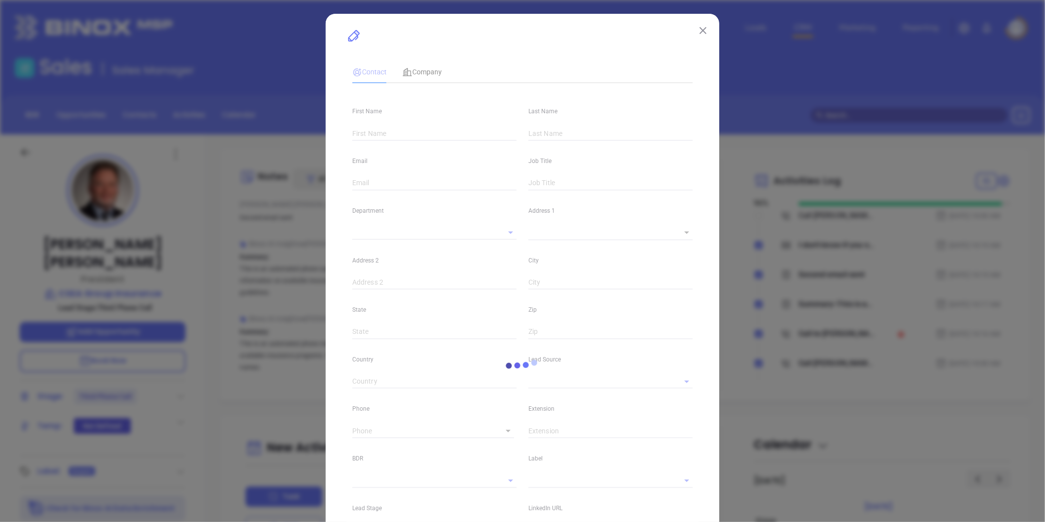
type input "1"
type input "Albany"
type input "NY"
type input "12205"
type input "www.linkedin.com/in/gary-hickey-6b53526"
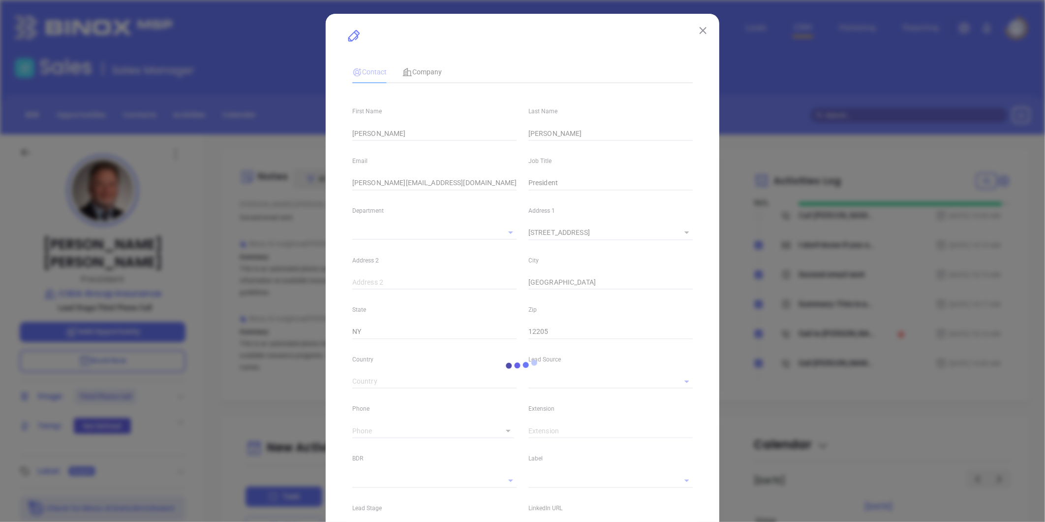
type input "Marketing"
type input "Other"
type input "Vicky Mendoza"
type input "Third Phone Call"
type input "1"
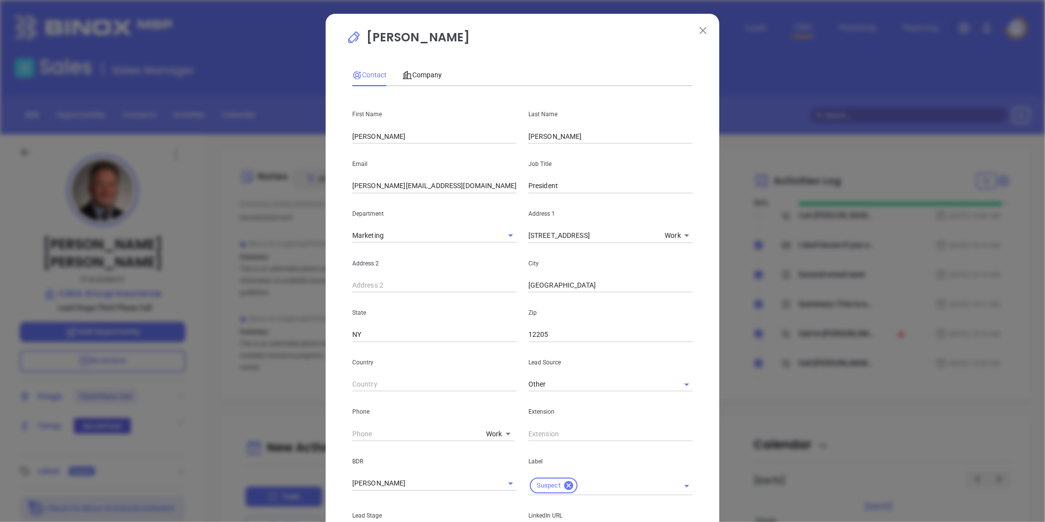
click at [359, 186] on input "gary@cseainsurance.com" at bounding box center [434, 186] width 164 height 15
click at [470, 181] on input "gary.hickey@cseainsurance.com" at bounding box center [434, 186] width 164 height 15
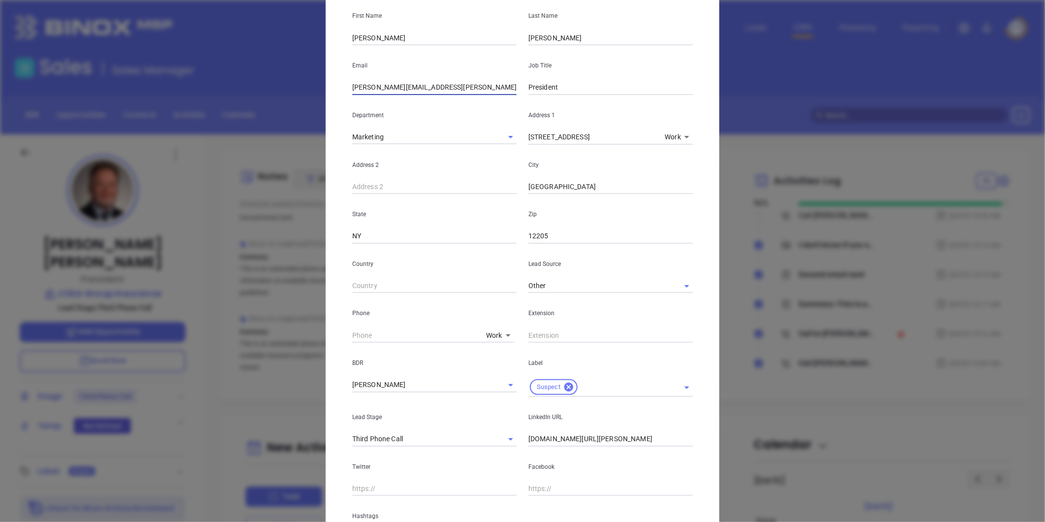
scroll to position [273, 0]
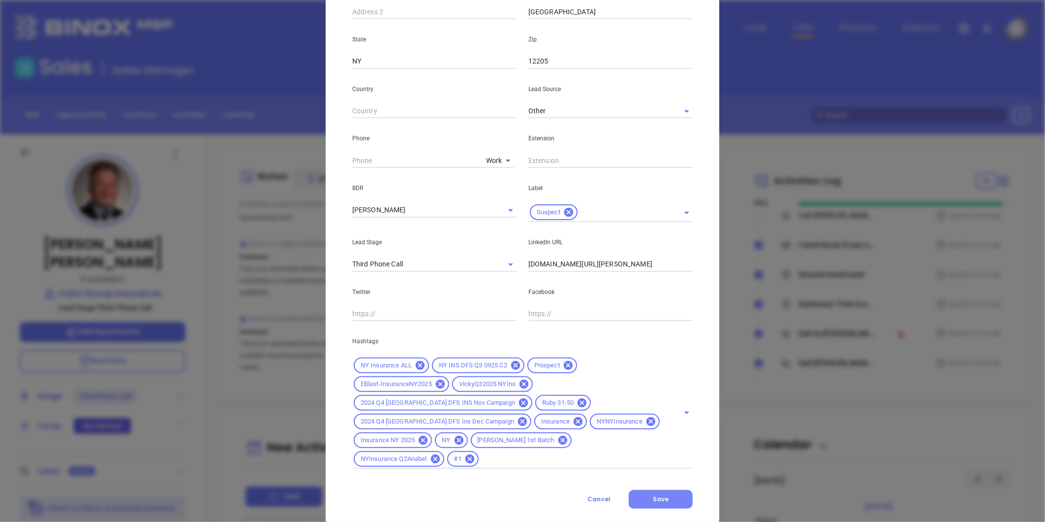
type input "gary.hickey@cseainsurance.com"
click at [653, 490] on button "Save" at bounding box center [661, 499] width 64 height 19
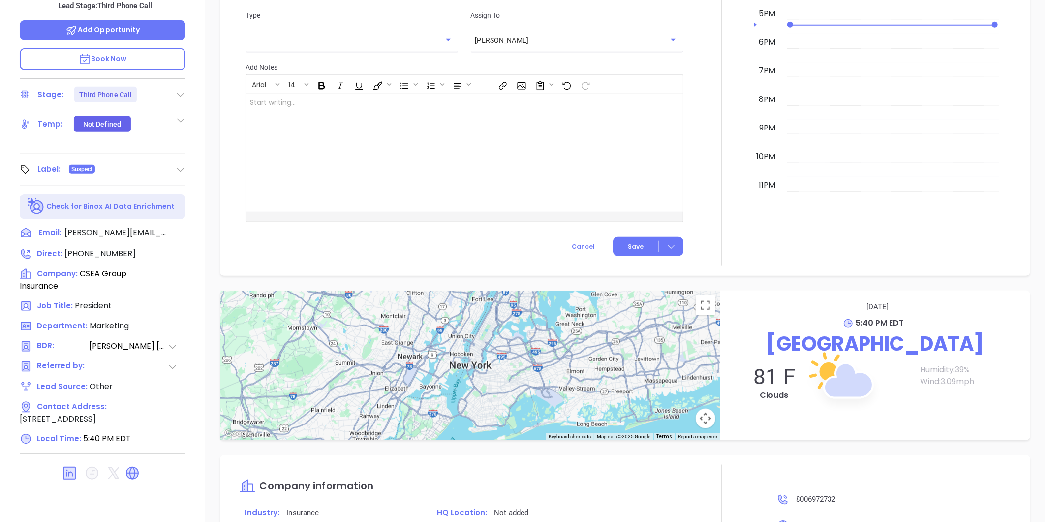
scroll to position [687, 0]
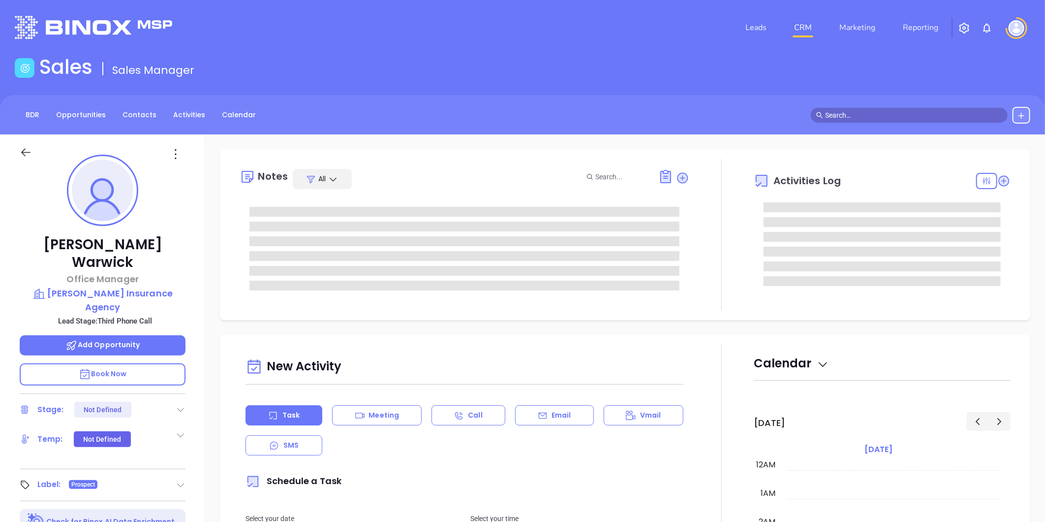
type input "[DATE]"
type input "[PERSON_NAME]"
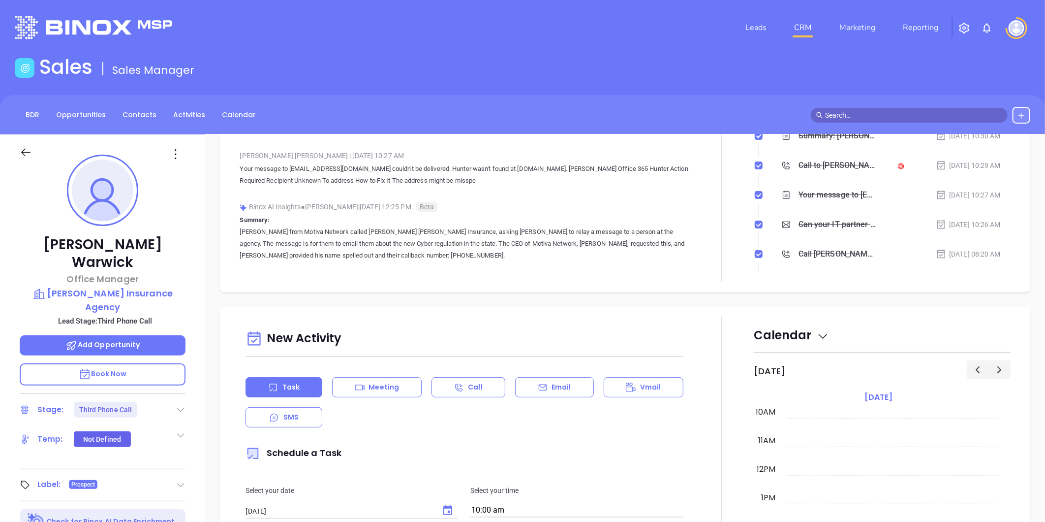
scroll to position [0, 0]
drag, startPoint x: 112, startPoint y: 250, endPoint x: 41, endPoint y: 247, distance: 70.4
click at [41, 247] on p "[PERSON_NAME]" at bounding box center [103, 253] width 166 height 35
click at [175, 152] on icon at bounding box center [176, 154] width 16 height 16
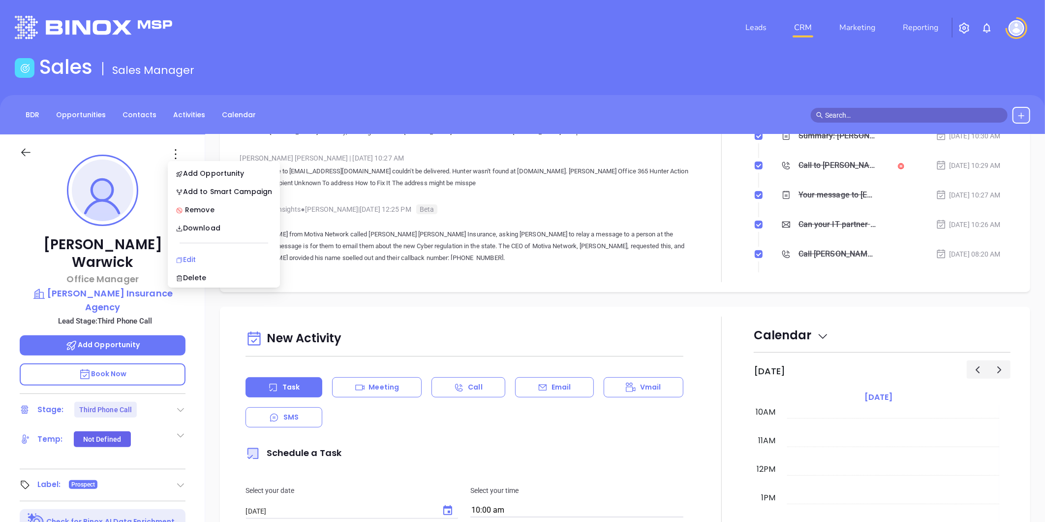
click at [194, 255] on div "Edit" at bounding box center [224, 259] width 96 height 11
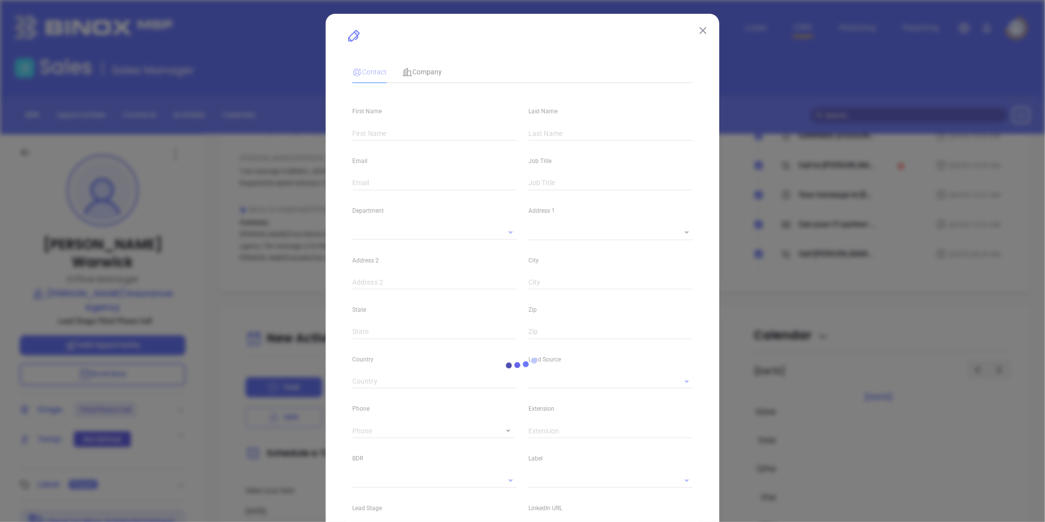
type input "[PERSON_NAME]"
type input "Warwick"
type input "[EMAIL_ADDRESS][DOMAIN_NAME]"
type input "Office Manager"
type input "1"
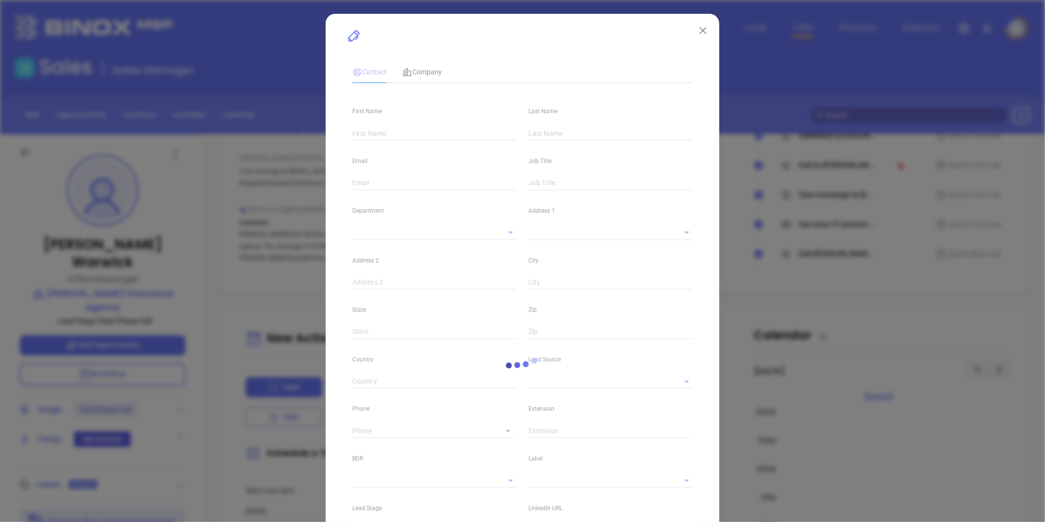
type input "[DOMAIN_NAME][URL][PERSON_NAME]"
type input "Marketing"
type input "Other"
type input "[PERSON_NAME]"
type input "Third Phone Call"
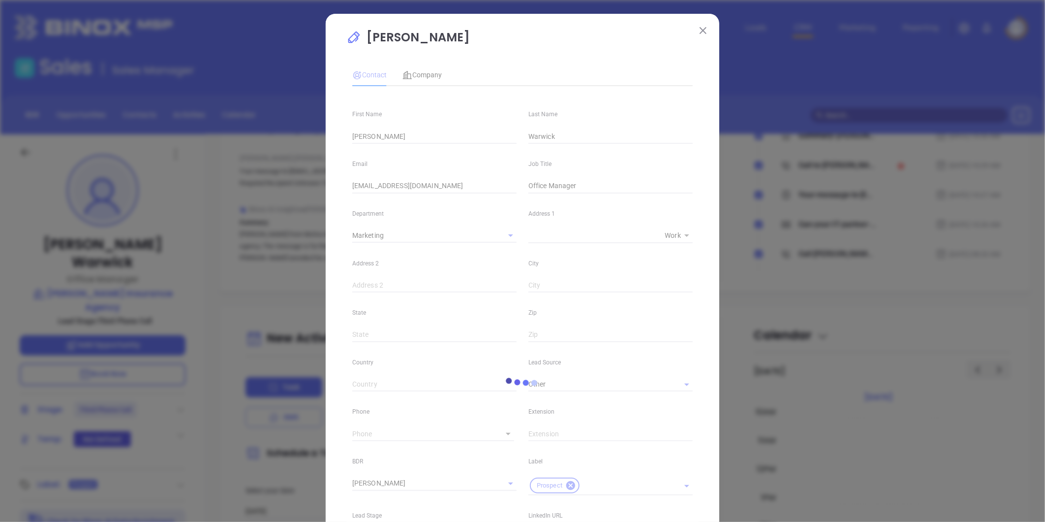
type input "[PHONE_NUMBER]"
type input "1"
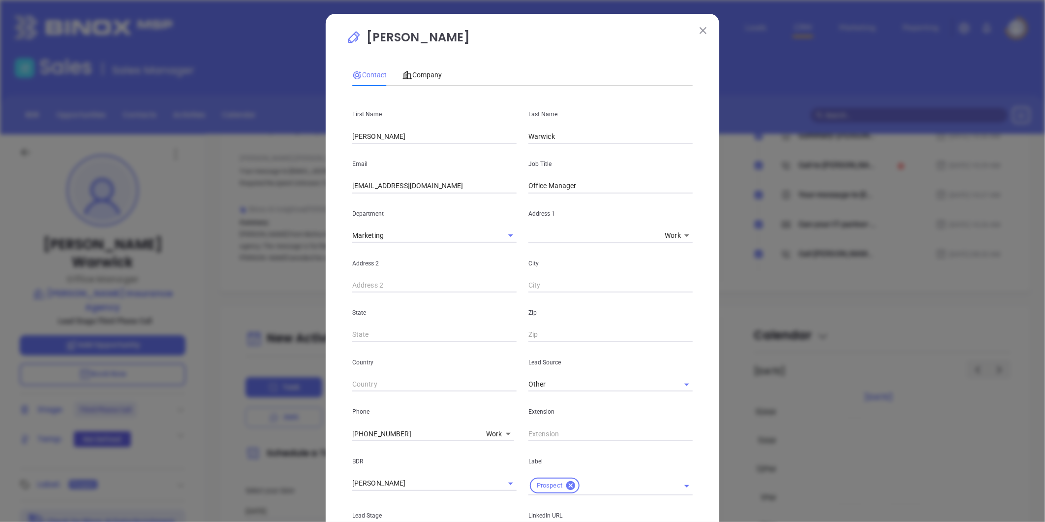
drag, startPoint x: 387, startPoint y: 136, endPoint x: 262, endPoint y: 172, distance: 130.2
click at [263, 171] on div "Deborah Warwick Contact Company First Name Deborah Last Name Warwick Email Hunt…" at bounding box center [522, 261] width 1045 height 522
type input "Alan"
type input "E"
type input "West"
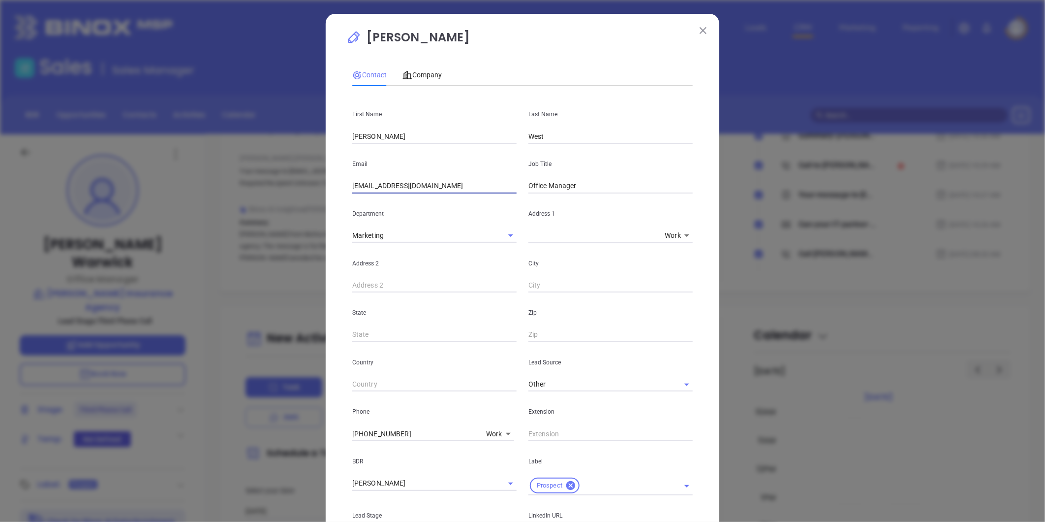
drag, startPoint x: 460, startPoint y: 185, endPoint x: 380, endPoint y: 193, distance: 80.1
click at [307, 203] on div "Deborah Warwick Contact Company First Name Alan Last Name West Email Hunter@lac…" at bounding box center [522, 261] width 1045 height 522
paste input "awest"
type input "[EMAIL_ADDRESS][DOMAIN_NAME]"
drag, startPoint x: 577, startPoint y: 185, endPoint x: 454, endPoint y: 220, distance: 127.6
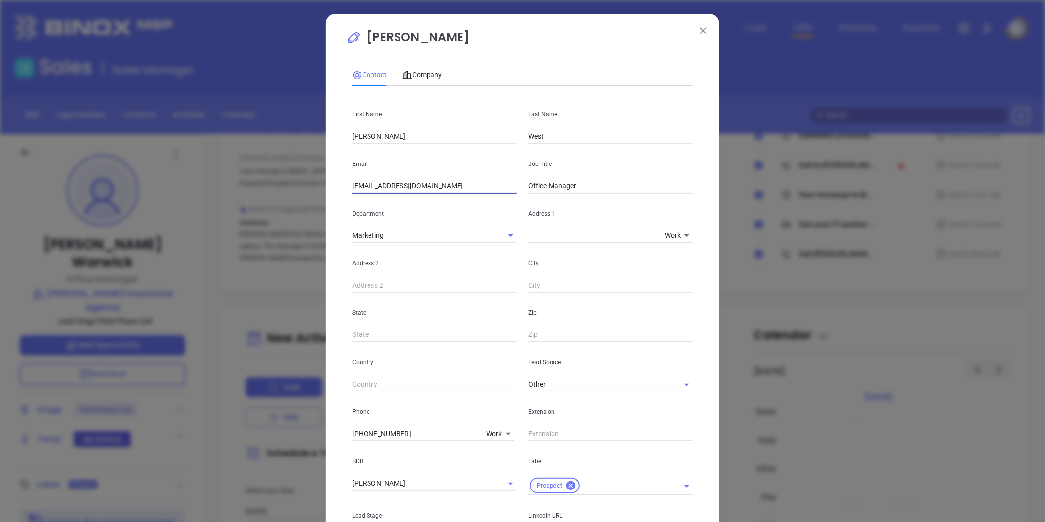
click at [458, 215] on div "First Name Alan Last Name West Email awest@lacywestinsurance.com Job Title Offi…" at bounding box center [522, 380] width 341 height 573
type input "Producer"
drag, startPoint x: 420, startPoint y: 77, endPoint x: 426, endPoint y: 83, distance: 8.4
click at [420, 77] on span "Company" at bounding box center [422, 75] width 39 height 8
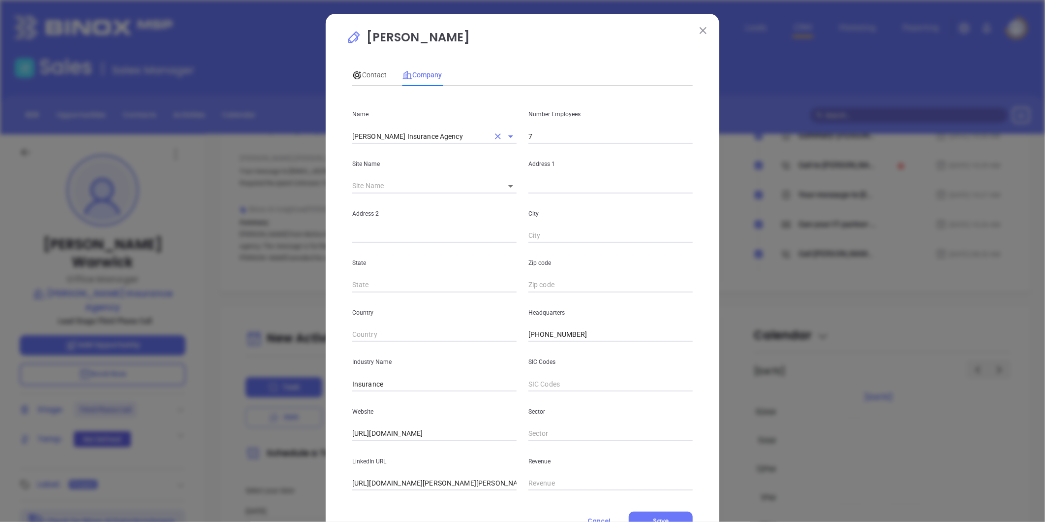
click at [408, 135] on input "Lacy West Insurance Agency" at bounding box center [420, 136] width 137 height 14
click at [408, 134] on input "Lacy West Insurance Agency" at bounding box center [420, 136] width 137 height 14
click at [409, 134] on input "Lacy West Insurance Agency" at bounding box center [420, 136] width 137 height 14
click at [384, 140] on input "Lacy West Insurance Agency" at bounding box center [420, 136] width 137 height 14
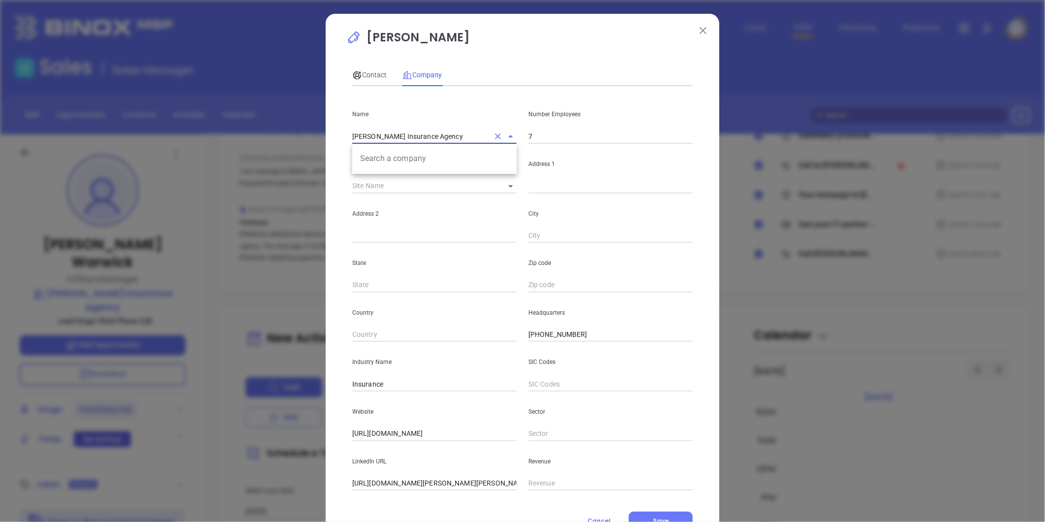
click at [385, 139] on input "Lacy West Insurance Agency" at bounding box center [420, 136] width 137 height 14
click at [372, 74] on span "Contact" at bounding box center [369, 75] width 34 height 8
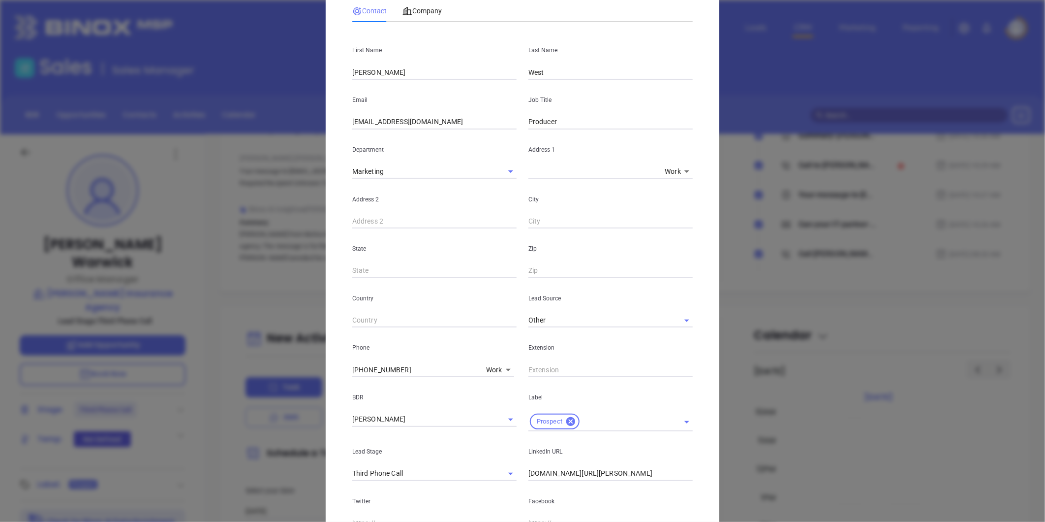
scroll to position [164, 0]
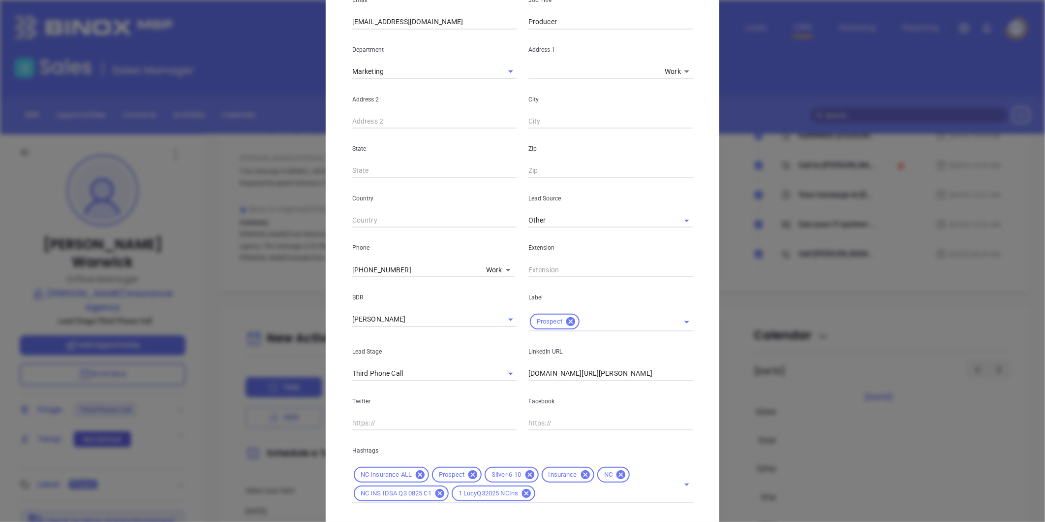
click at [566, 378] on input "linkedin.com/in/deborah-warwick-475b8932" at bounding box center [611, 373] width 164 height 15
click at [566, 377] on input "linkedin.com/in/deborah-warwick-475b8932" at bounding box center [611, 373] width 164 height 15
paste input "linkedin.com/in/alan-west-8049a855"
type input "www.linkedin.com/in/alan-west-8049a855"
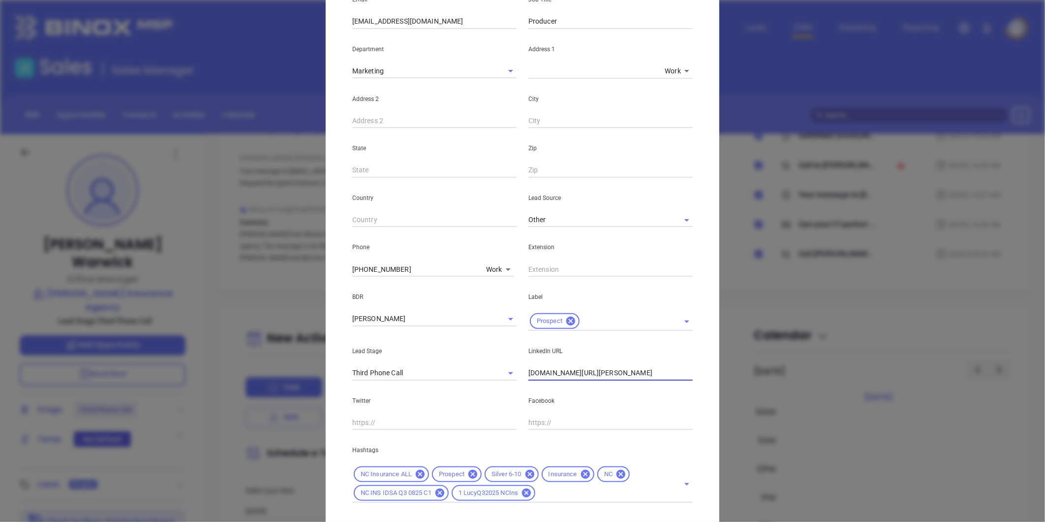
scroll to position [220, 0]
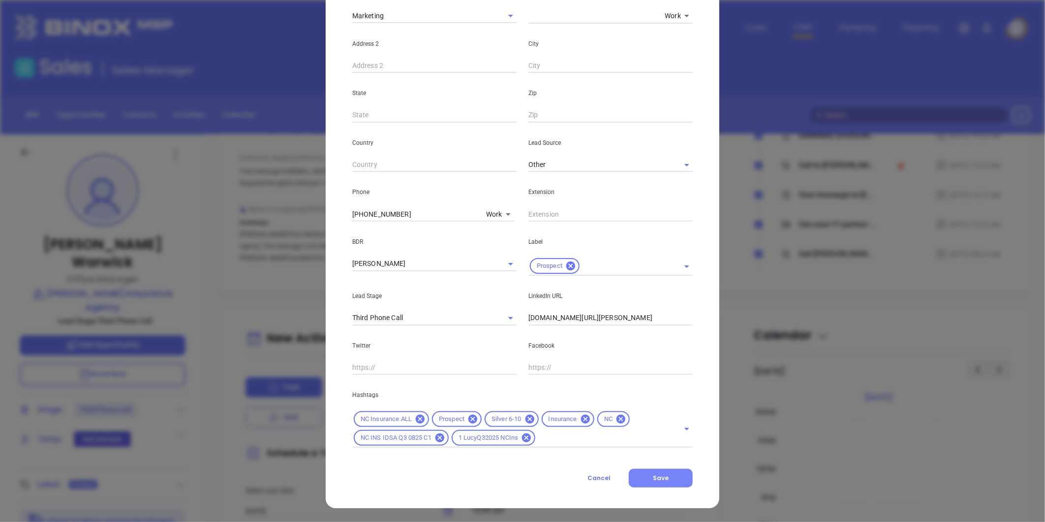
click at [658, 478] on span "Save" at bounding box center [661, 478] width 16 height 8
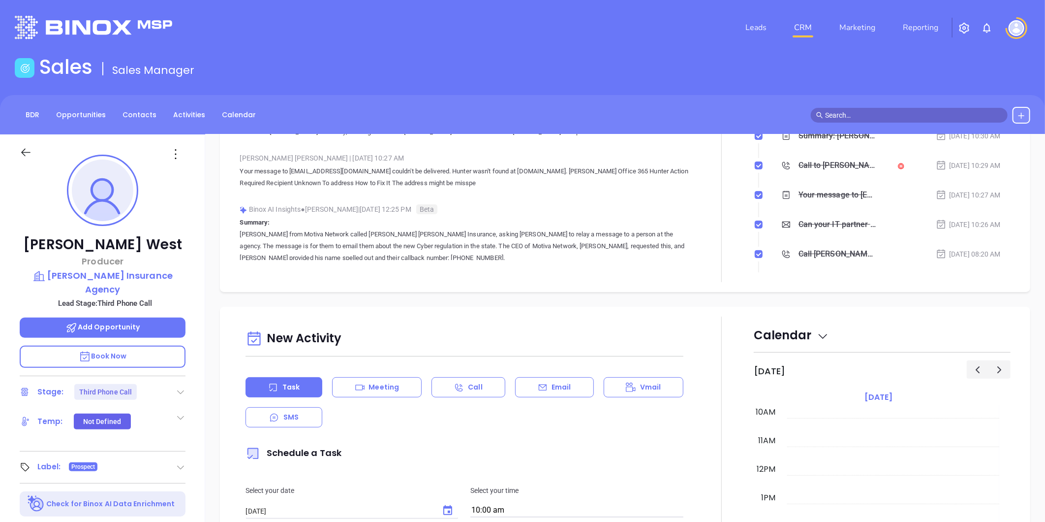
scroll to position [0, 0]
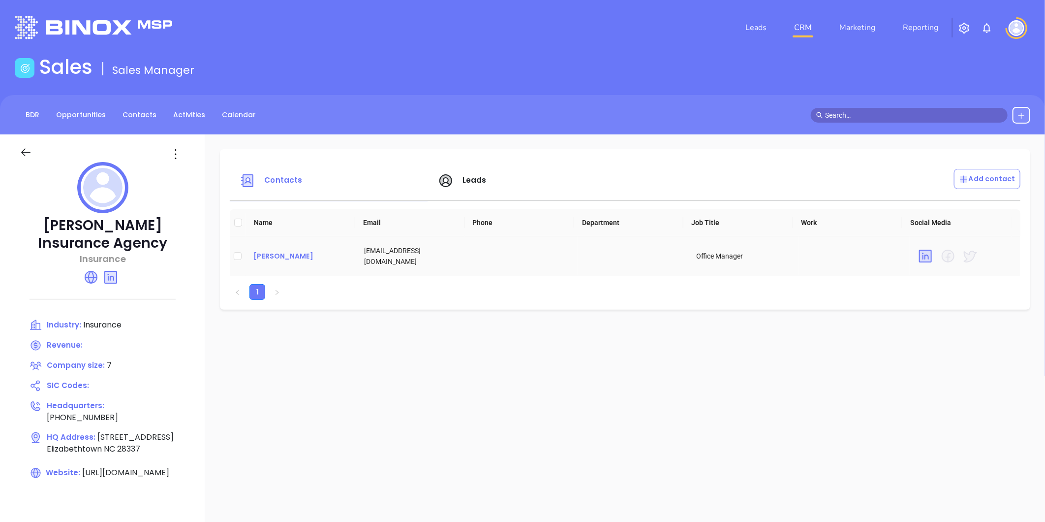
click at [295, 255] on div "[PERSON_NAME]" at bounding box center [300, 256] width 95 height 12
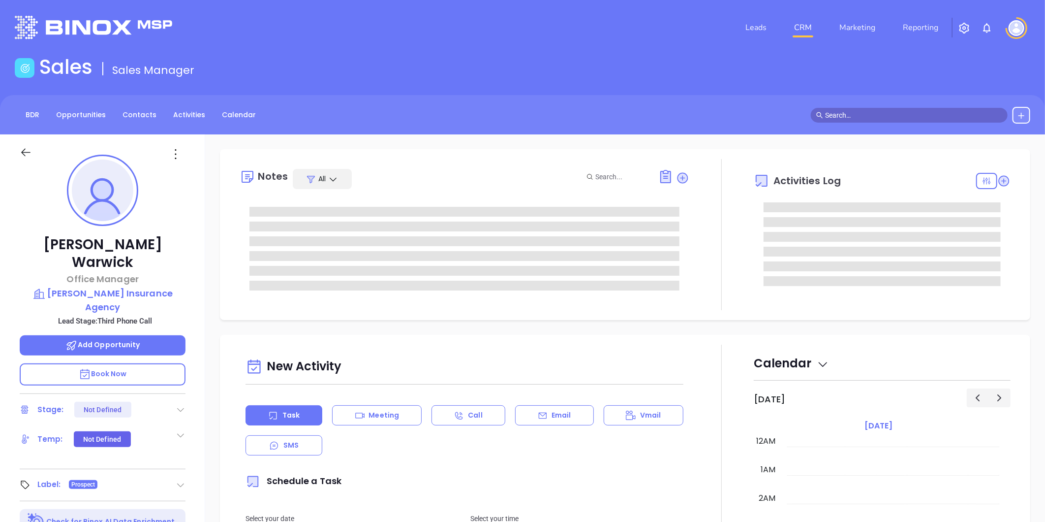
type input "[DATE]"
type input "[PERSON_NAME]"
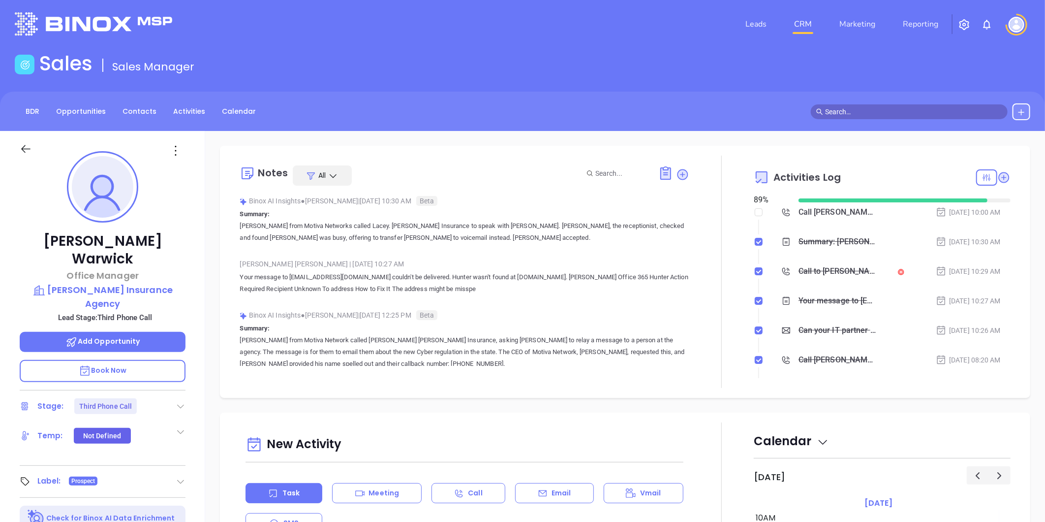
scroll to position [0, 0]
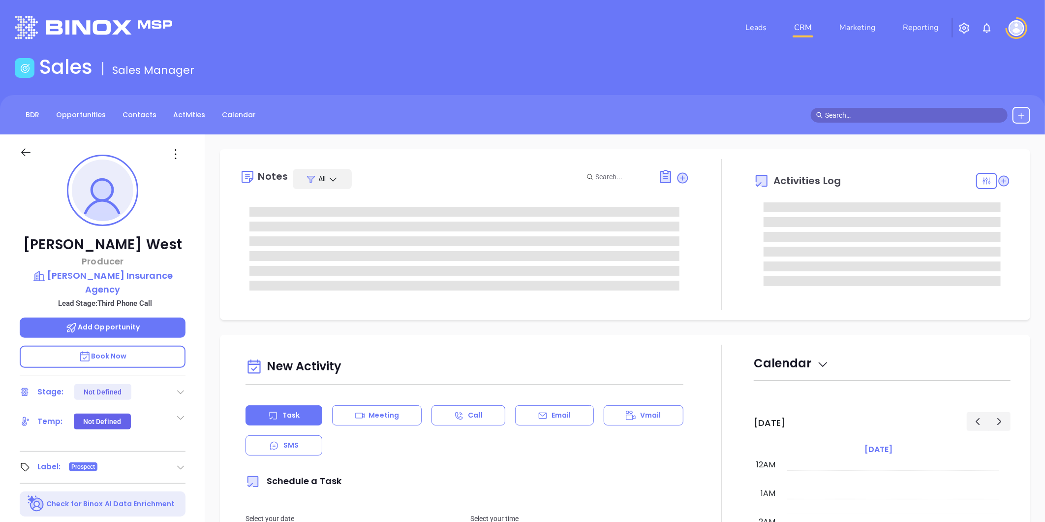
type input "[DATE]"
type input "[PERSON_NAME]"
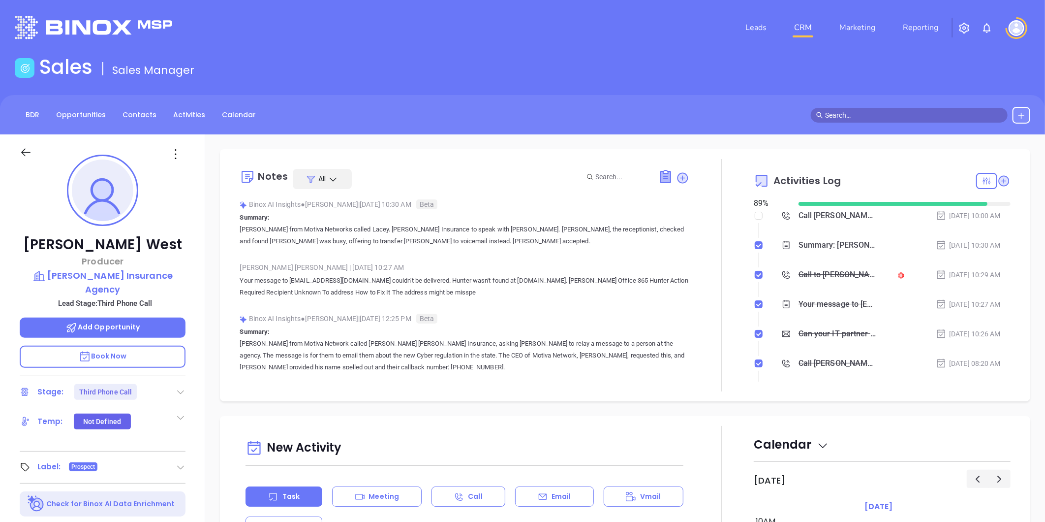
click at [678, 174] on icon at bounding box center [683, 178] width 10 height 10
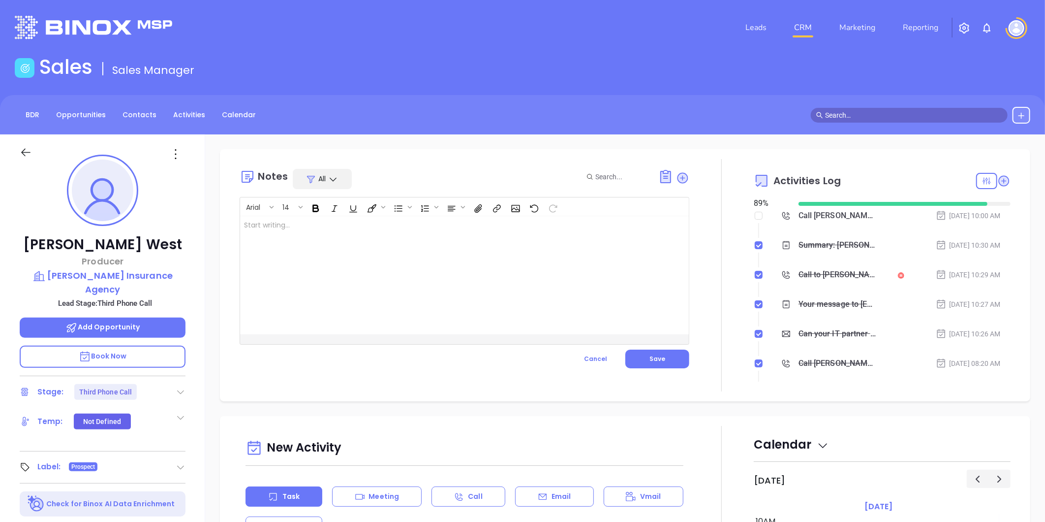
click at [333, 228] on div at bounding box center [448, 275] width 417 height 118
click at [656, 354] on span "Save" at bounding box center [658, 358] width 16 height 8
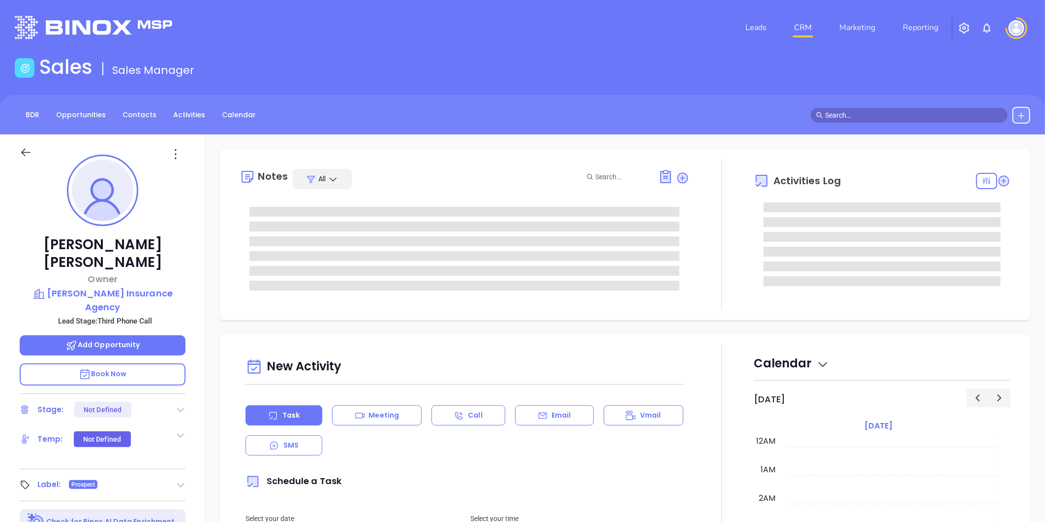
type input "[DATE]"
type input "[PERSON_NAME]"
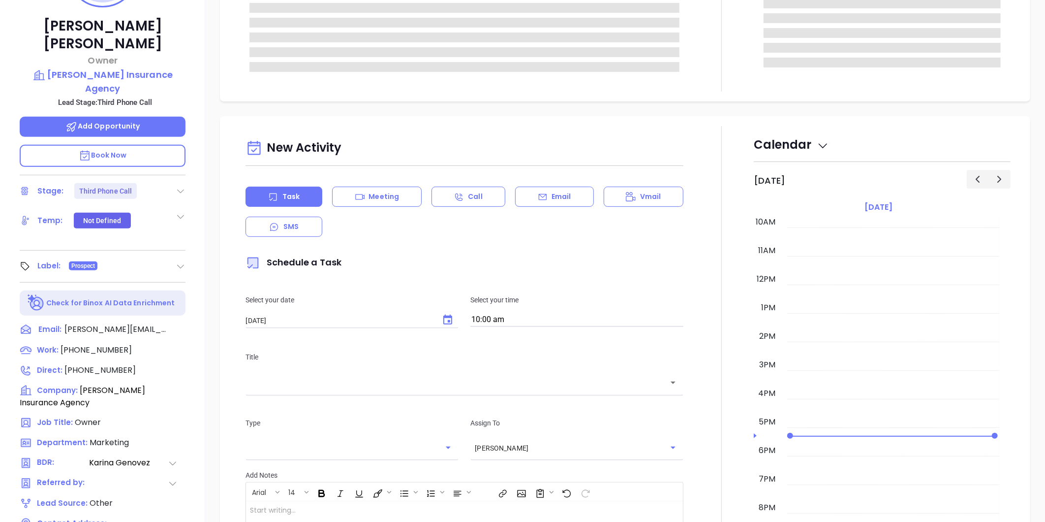
scroll to position [302, 0]
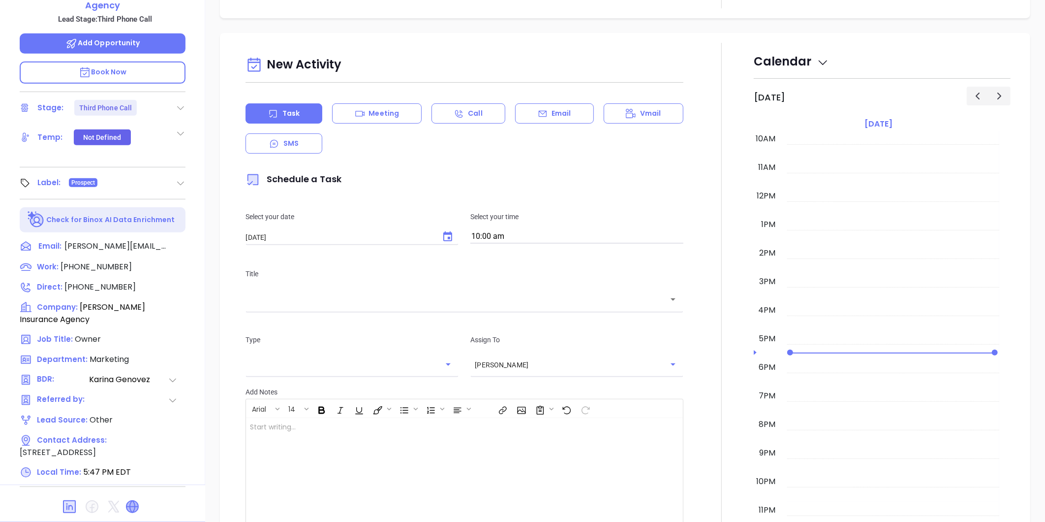
click at [134, 501] on icon at bounding box center [132, 507] width 12 height 12
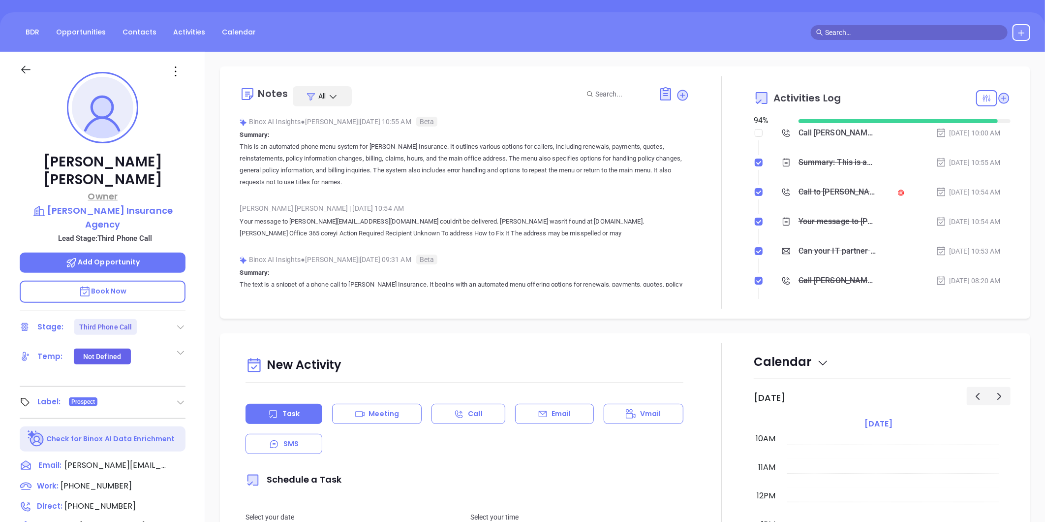
scroll to position [0, 0]
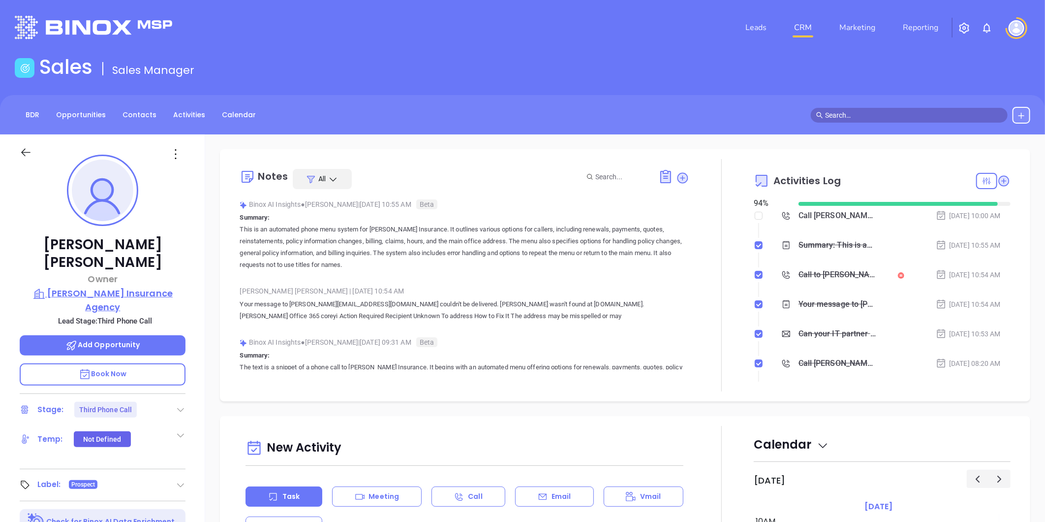
click at [150, 286] on p "[PERSON_NAME] Insurance Agency" at bounding box center [103, 299] width 166 height 27
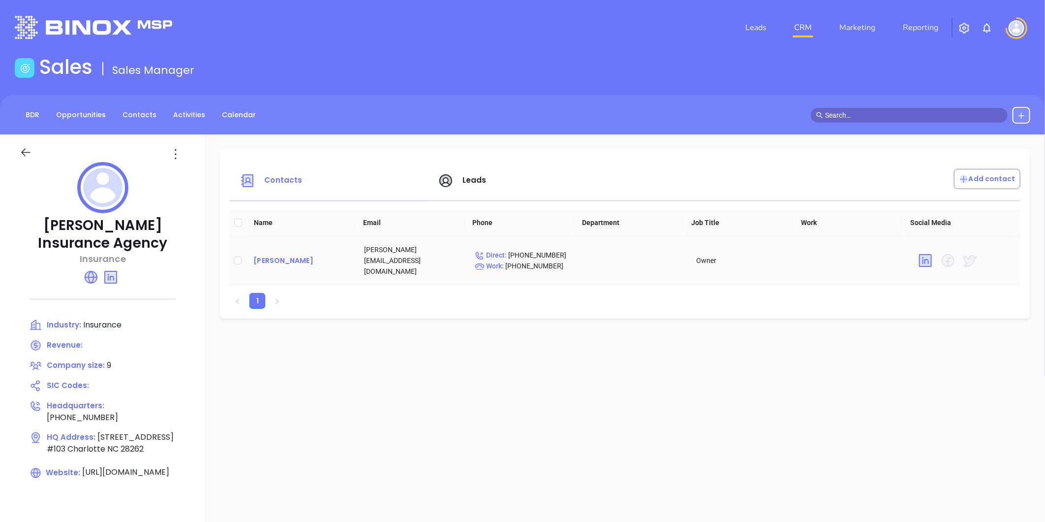
click at [293, 254] on div "[PERSON_NAME]" at bounding box center [300, 260] width 95 height 12
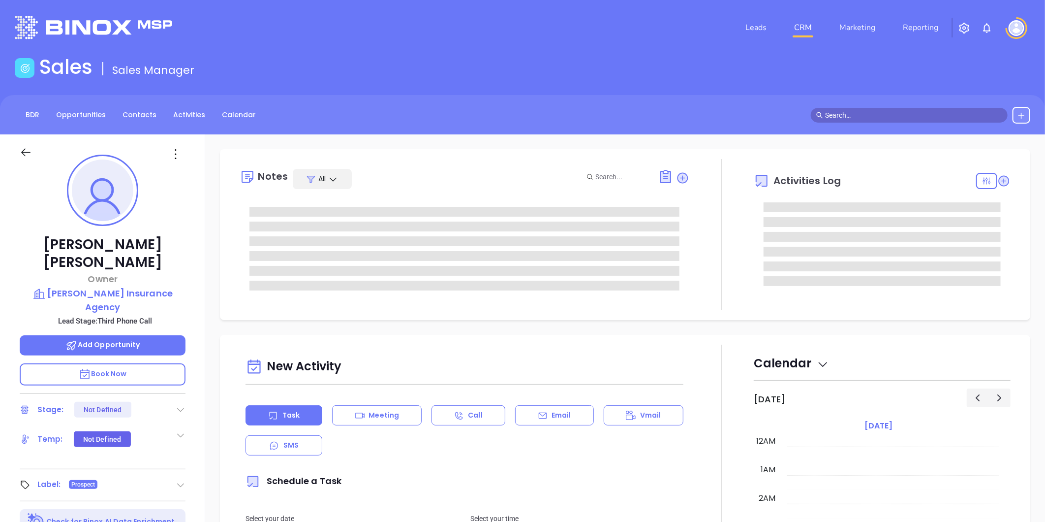
scroll to position [286, 0]
type input "[PERSON_NAME]"
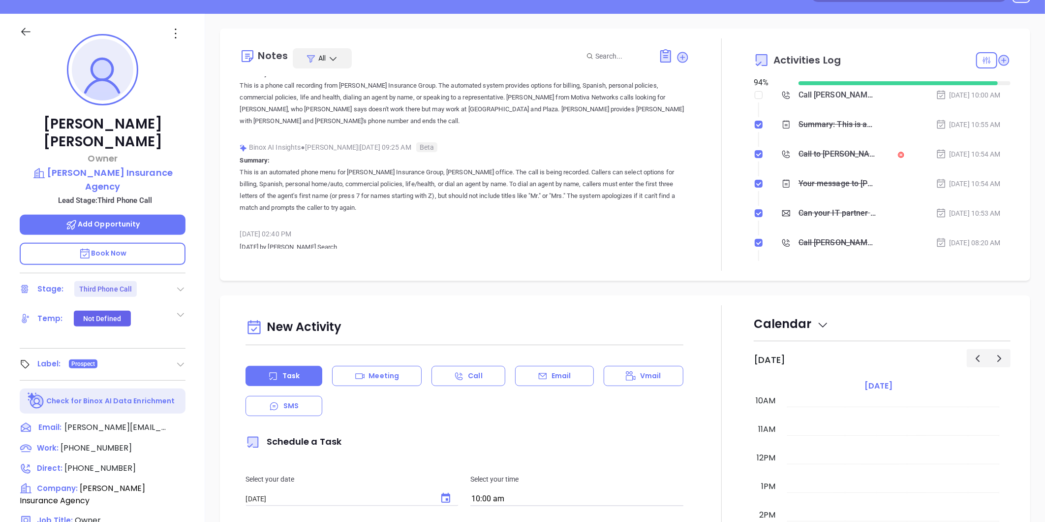
scroll to position [55, 0]
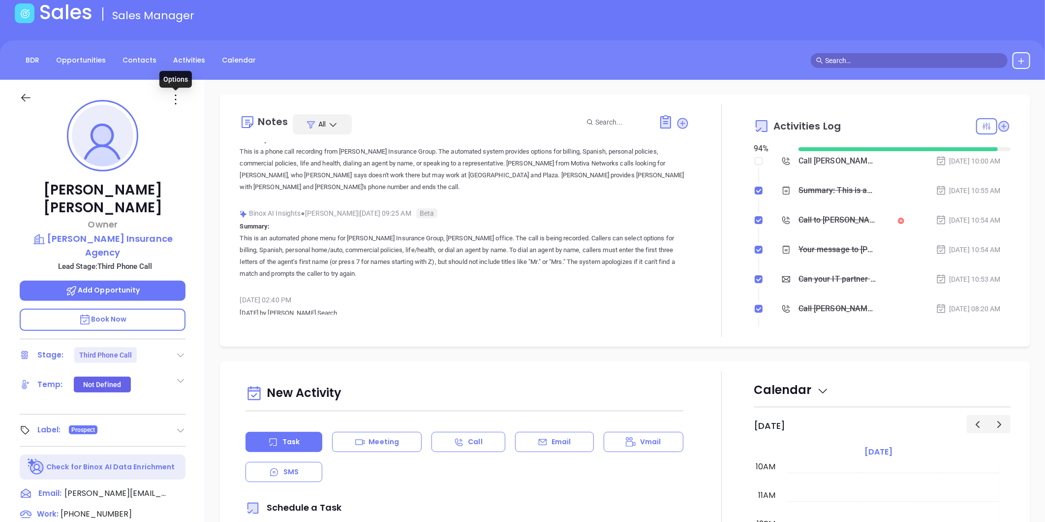
drag, startPoint x: 174, startPoint y: 100, endPoint x: 185, endPoint y: 116, distance: 19.1
click at [174, 100] on icon at bounding box center [176, 100] width 16 height 16
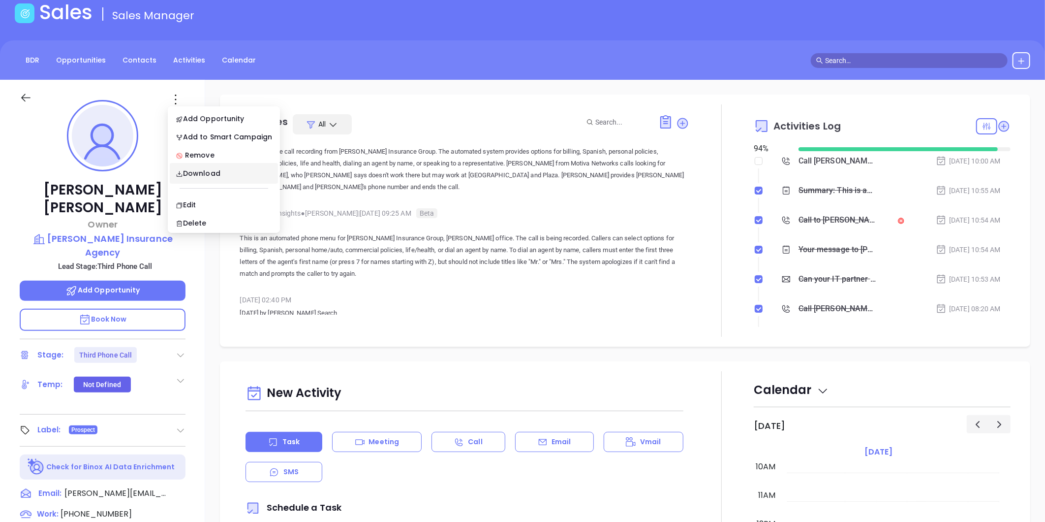
click at [30, 156] on div "[PERSON_NAME] Owner [PERSON_NAME] Insurance Agency Lead Stage: Third Phone Call…" at bounding box center [102, 406] width 205 height 652
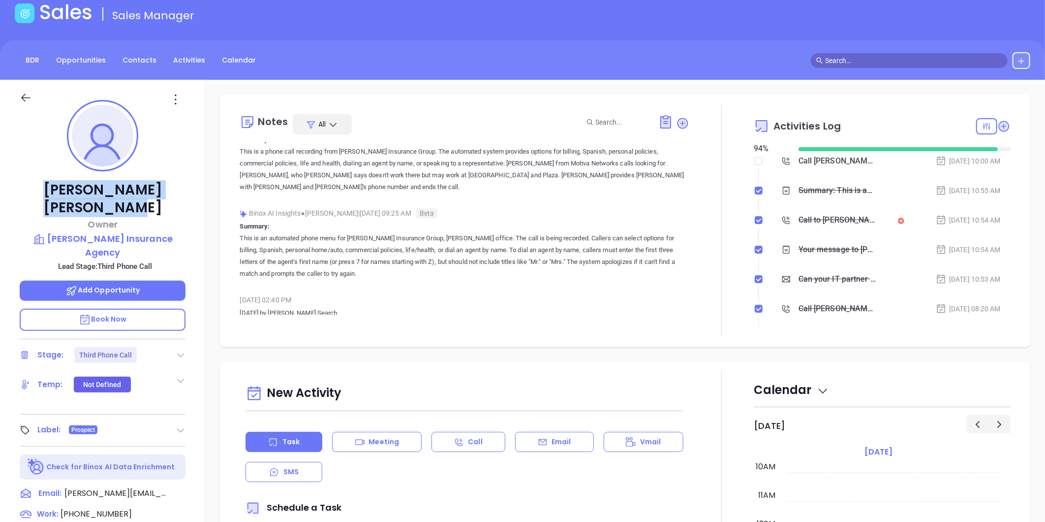
drag, startPoint x: 38, startPoint y: 185, endPoint x: 159, endPoint y: 195, distance: 122.0
click at [159, 195] on p "[PERSON_NAME]" at bounding box center [103, 198] width 166 height 35
copy p "[PERSON_NAME]"
click at [174, 92] on icon at bounding box center [176, 100] width 16 height 16
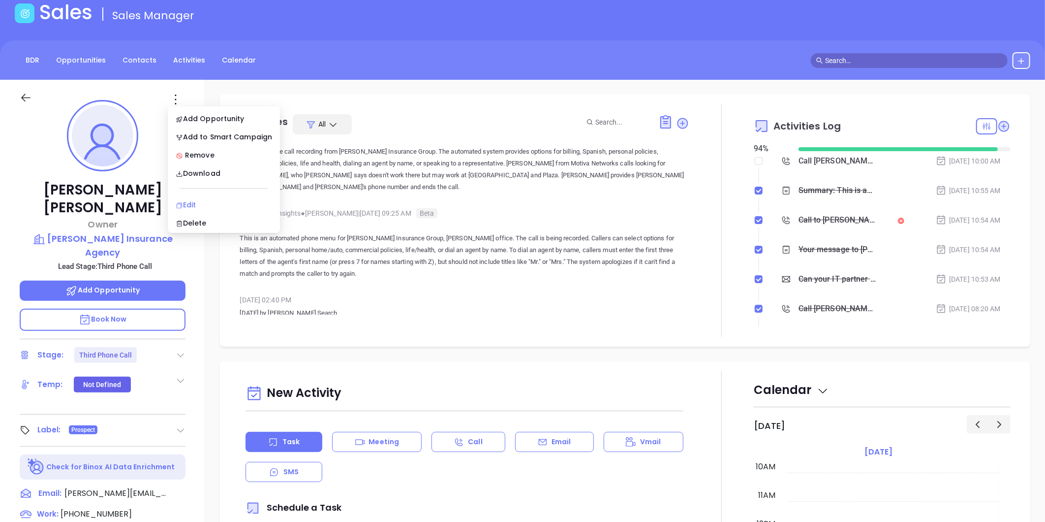
click at [190, 205] on div "Edit" at bounding box center [224, 204] width 96 height 11
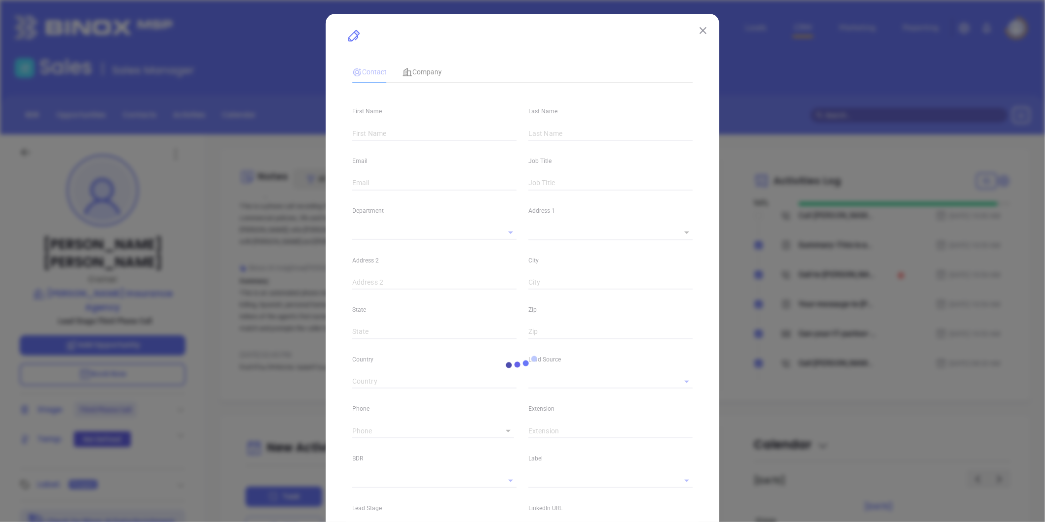
type input "[PERSON_NAME]"
type input "[PERSON_NAME][EMAIL_ADDRESS][DOMAIN_NAME]"
type input "Owner"
type input "1"
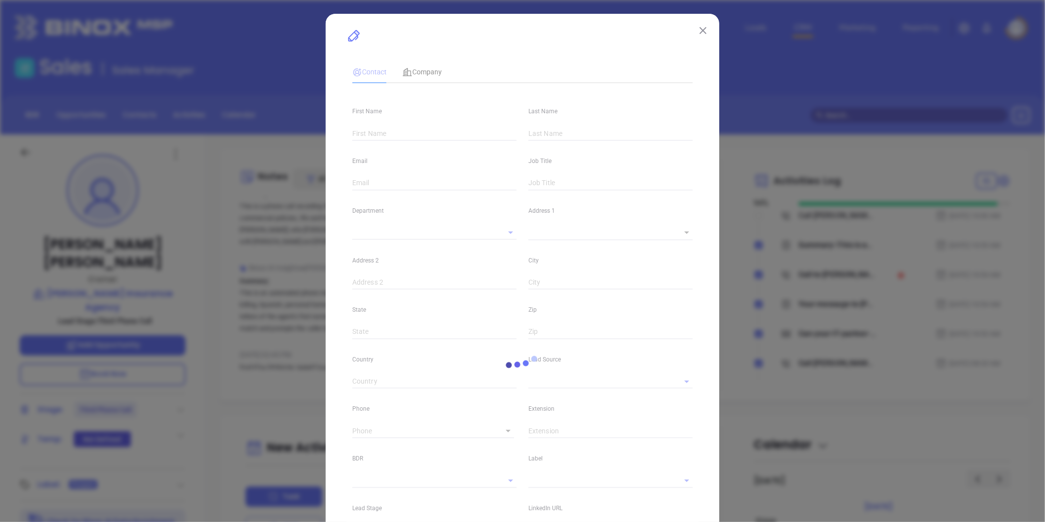
type input "[DOMAIN_NAME][URL][PERSON_NAME]"
type input "Marketing"
type input "Other"
type input "[PERSON_NAME]"
type input "Third Phone Call"
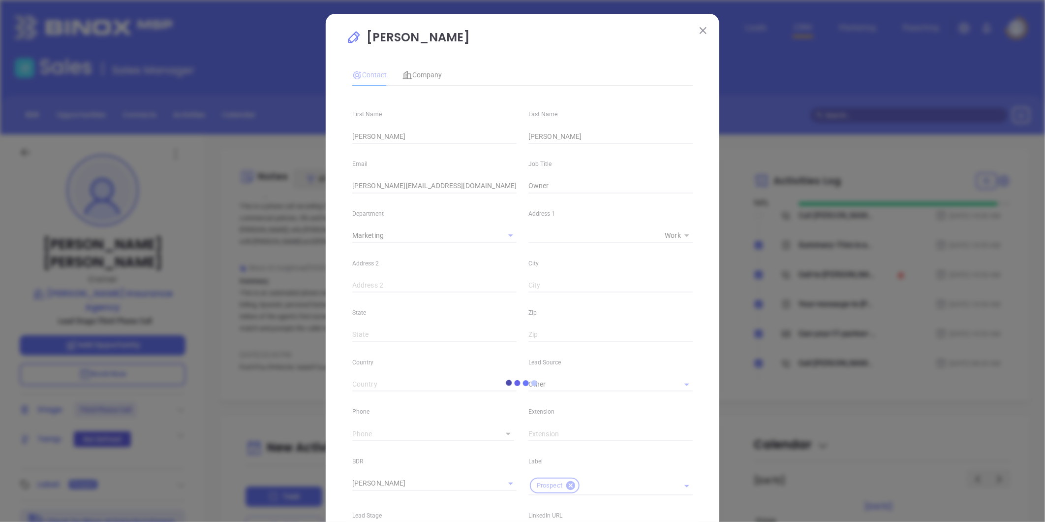
type input "[PHONE_NUMBER]"
type input "1"
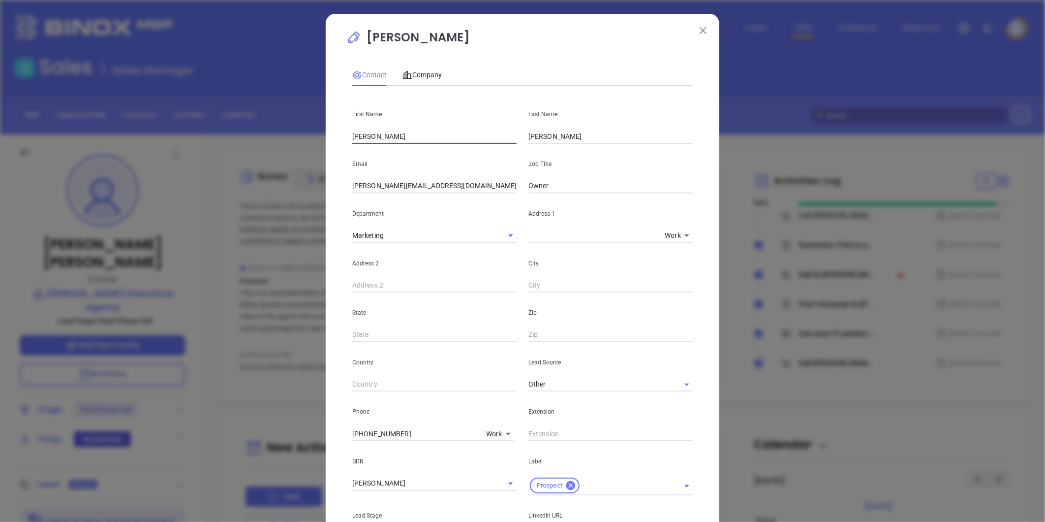
drag, startPoint x: 379, startPoint y: 138, endPoint x: 262, endPoint y: 161, distance: 119.9
click at [262, 161] on div "[PERSON_NAME] Contact Company First Name [PERSON_NAME] Last Name [PERSON_NAME] …" at bounding box center [522, 261] width 1045 height 522
type input "[PERSON_NAME]"
type input "Lautie"
type input "V"
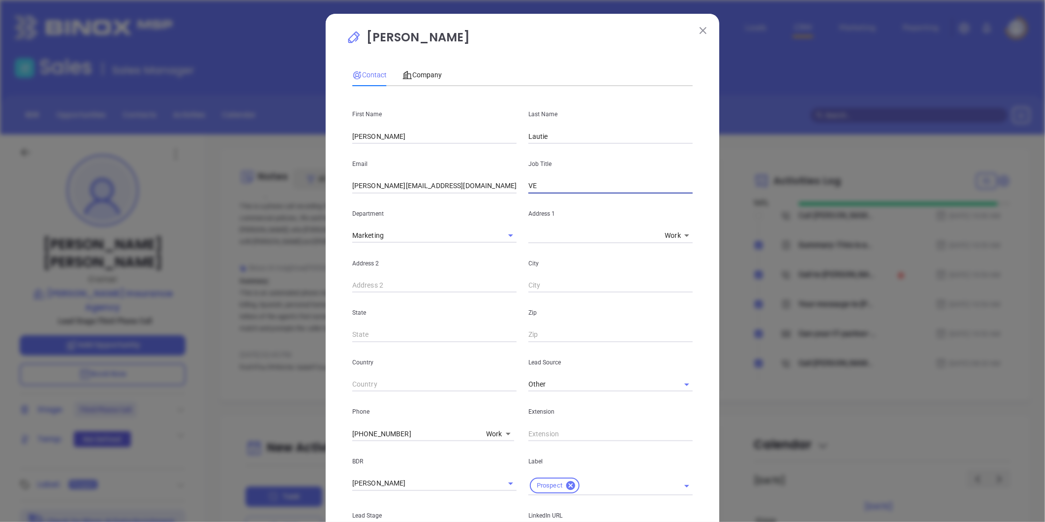
type input "V"
type input "CEO"
